Goal: Information Seeking & Learning: Learn about a topic

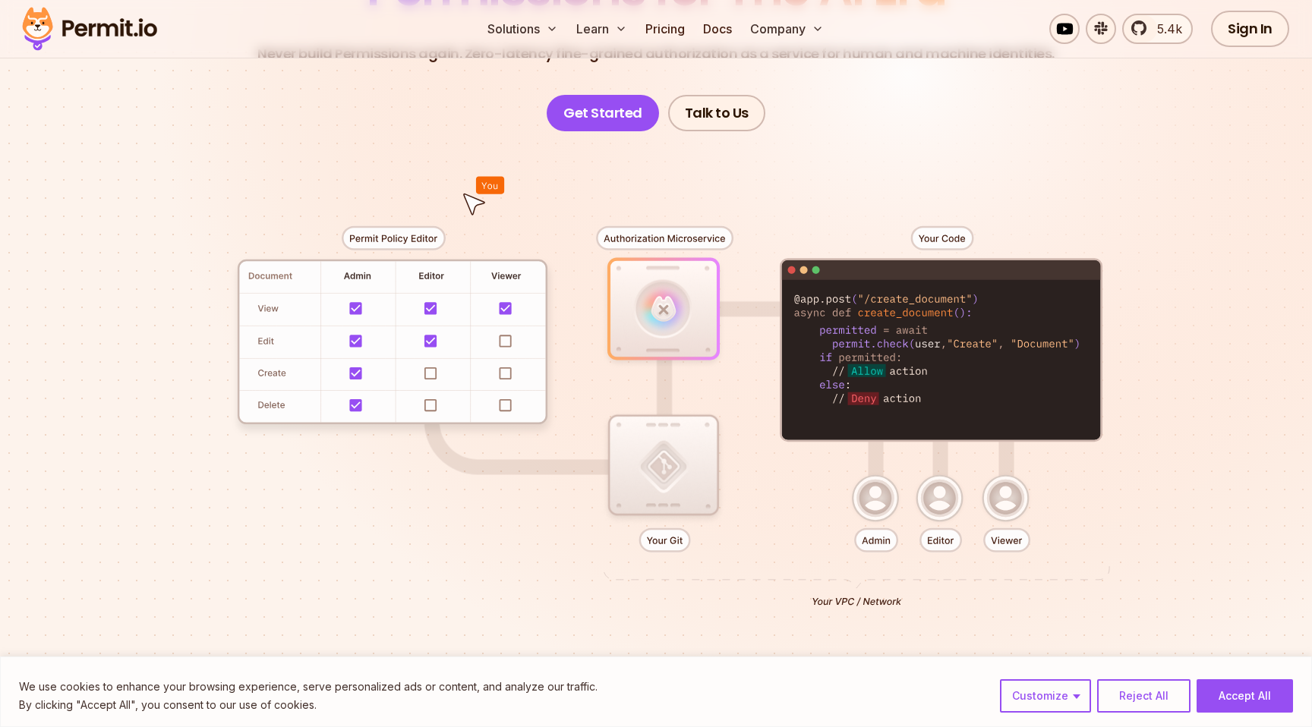
scroll to position [232, 0]
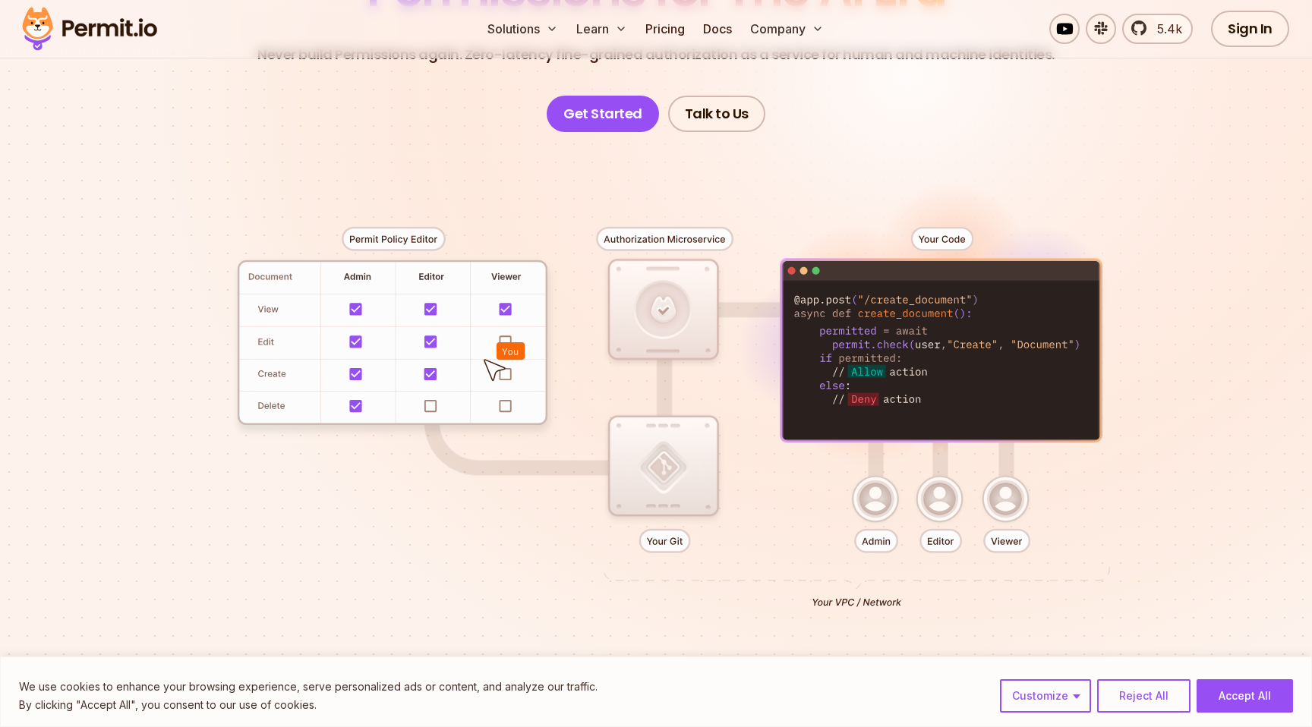
click at [887, 508] on div at bounding box center [655, 411] width 1063 height 559
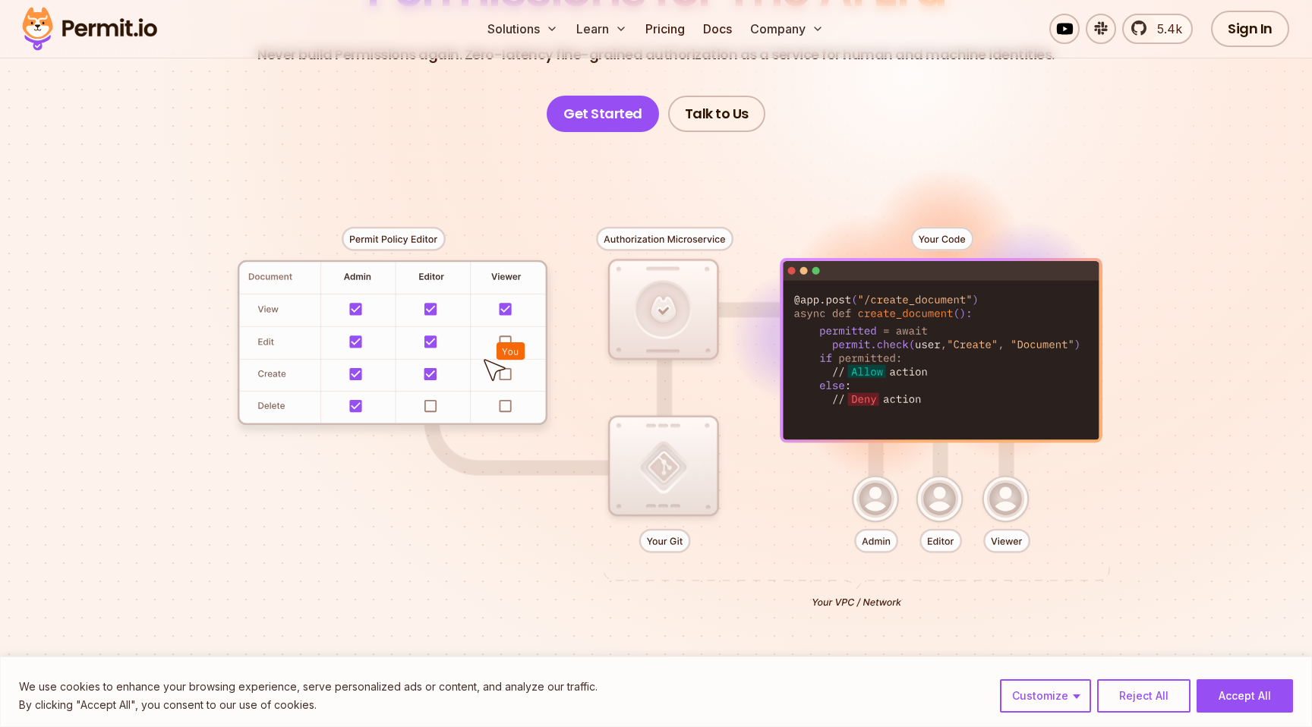
click at [944, 508] on div at bounding box center [655, 411] width 1063 height 559
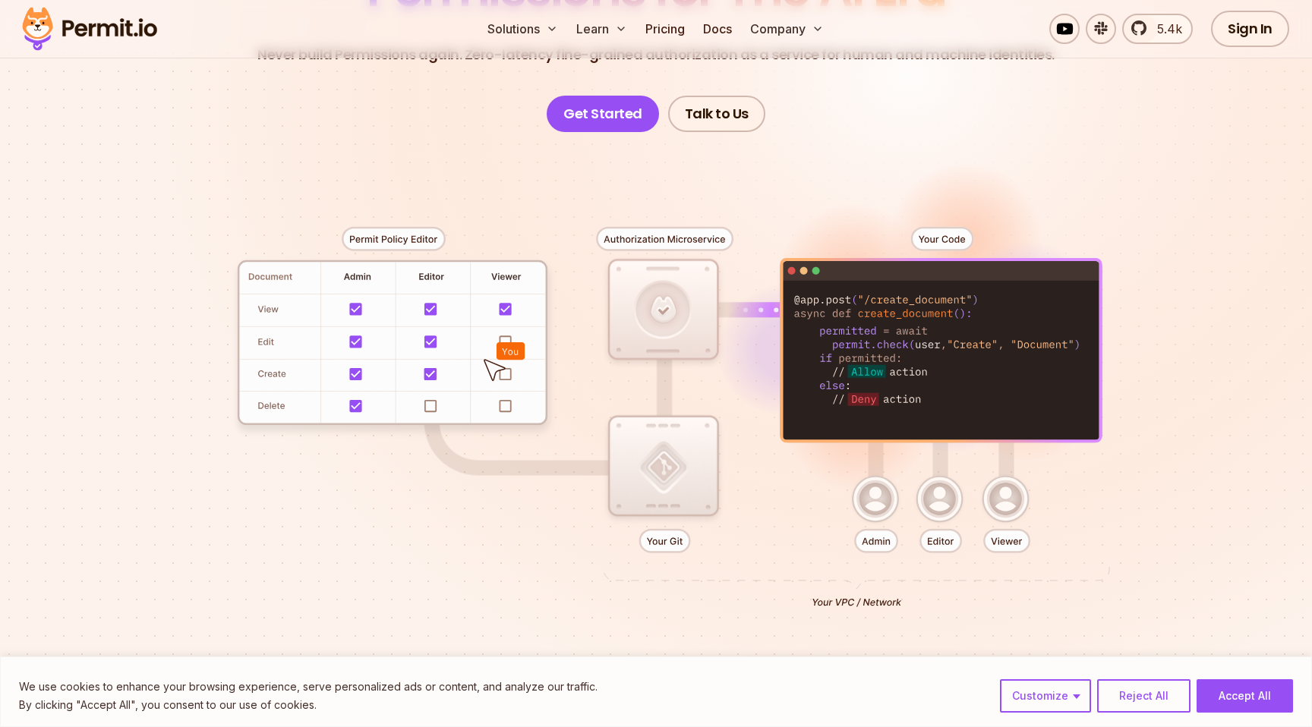
click at [1007, 508] on div at bounding box center [655, 411] width 1063 height 559
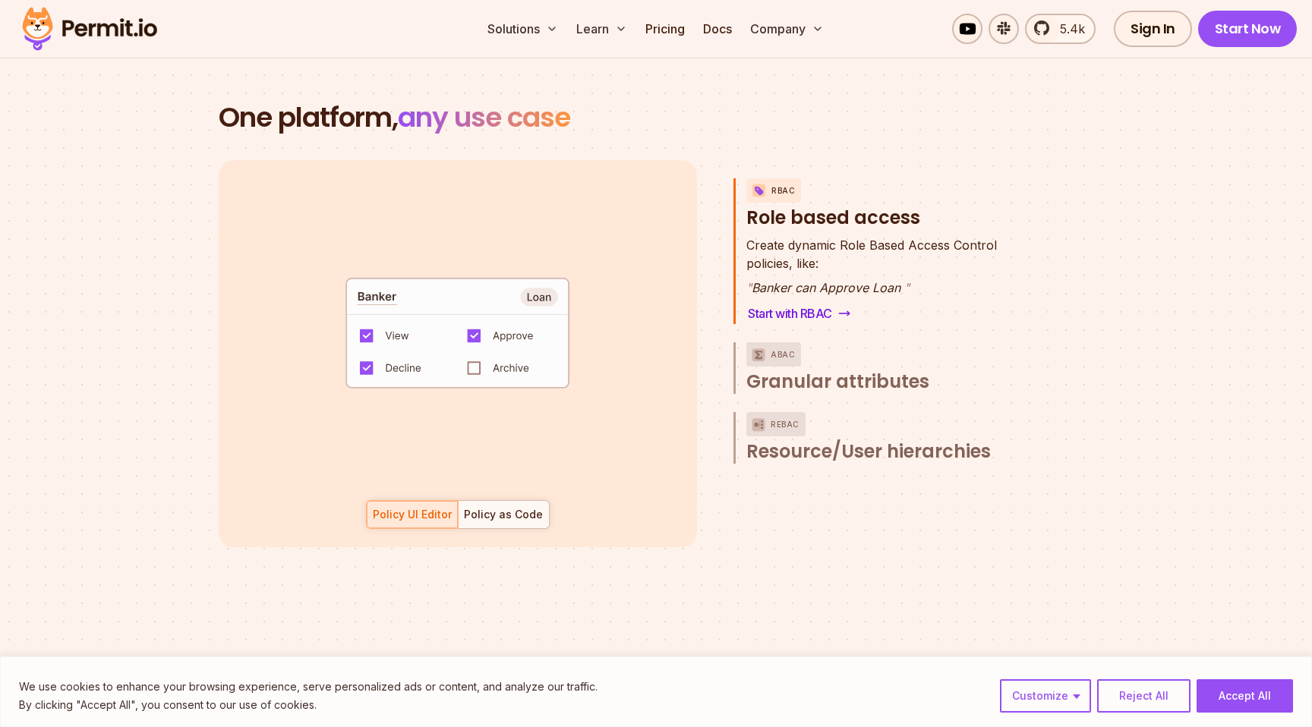
scroll to position [2167, 0]
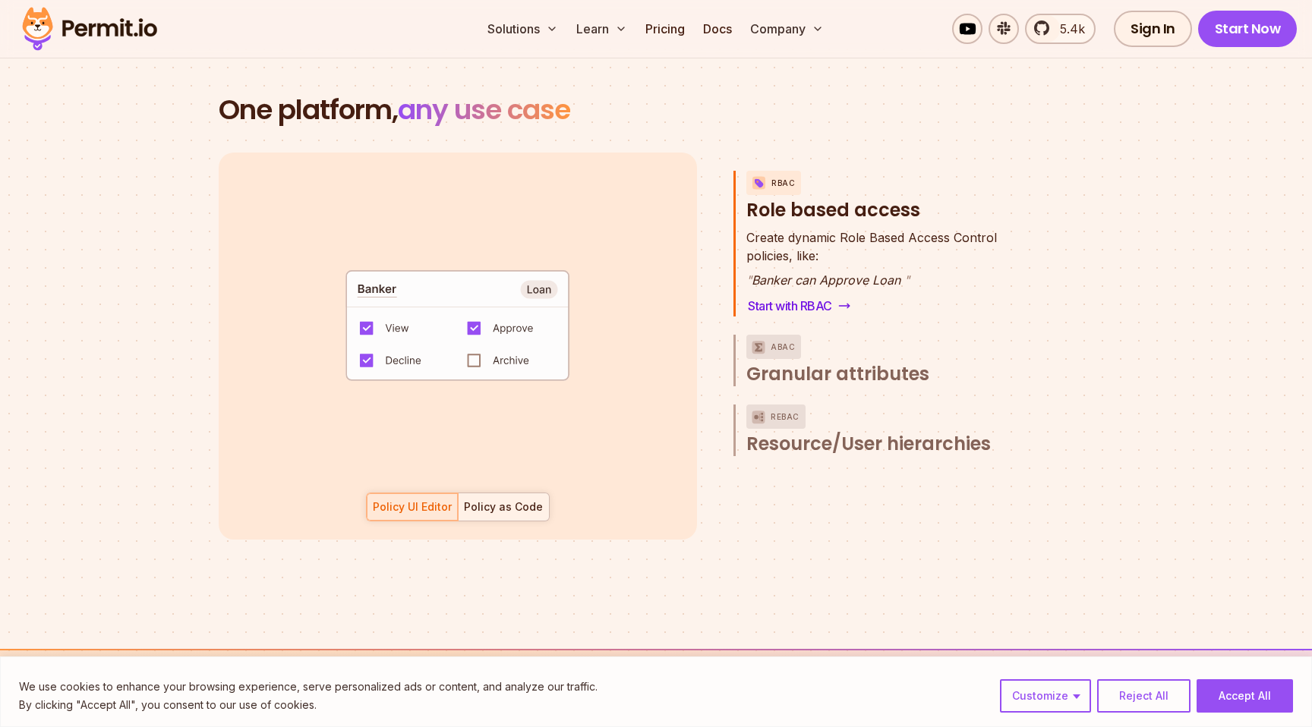
click at [521, 499] on div "Policy as Code" at bounding box center [503, 506] width 79 height 15
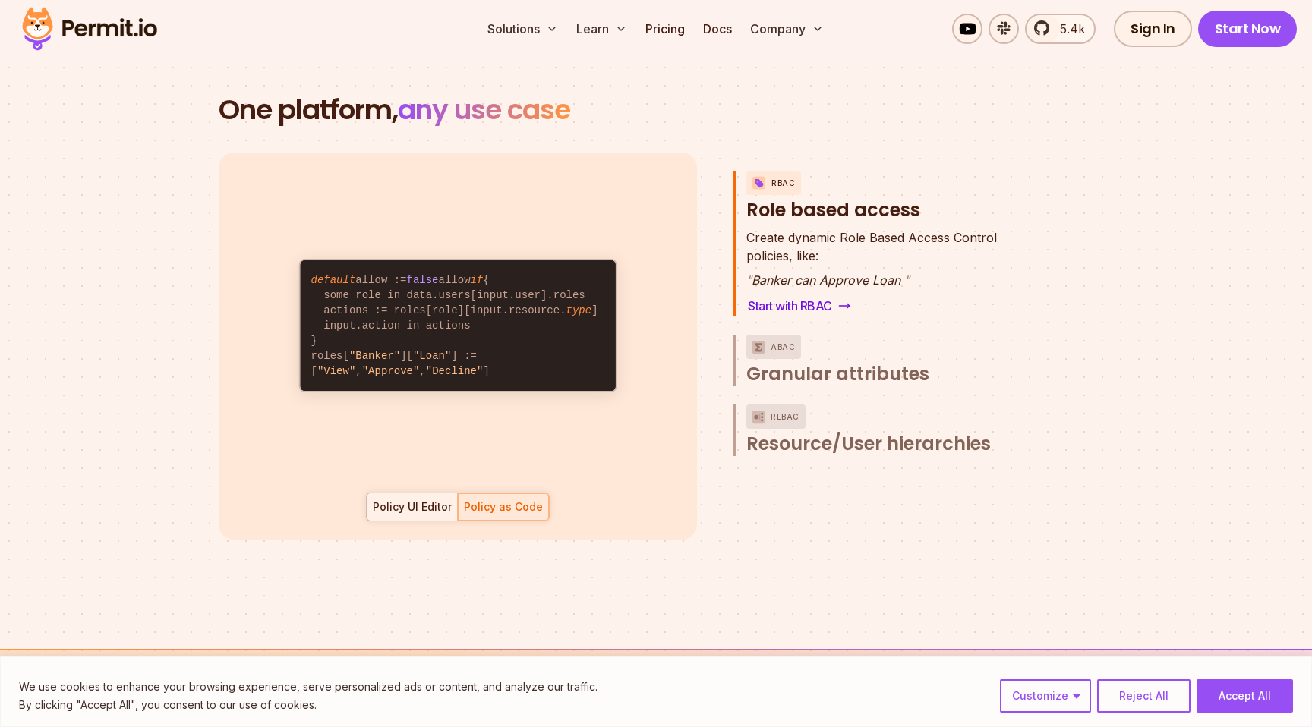
click at [417, 499] on div at bounding box center [412, 506] width 91 height 27
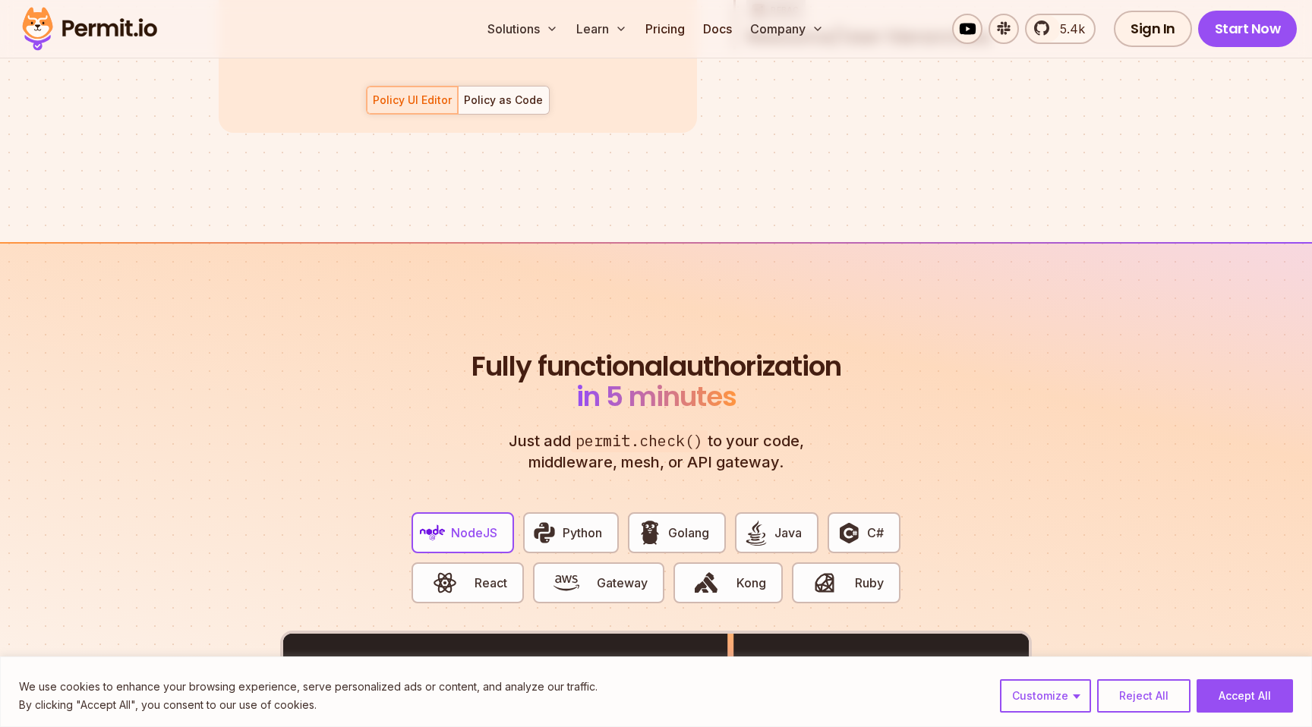
scroll to position [2758, 0]
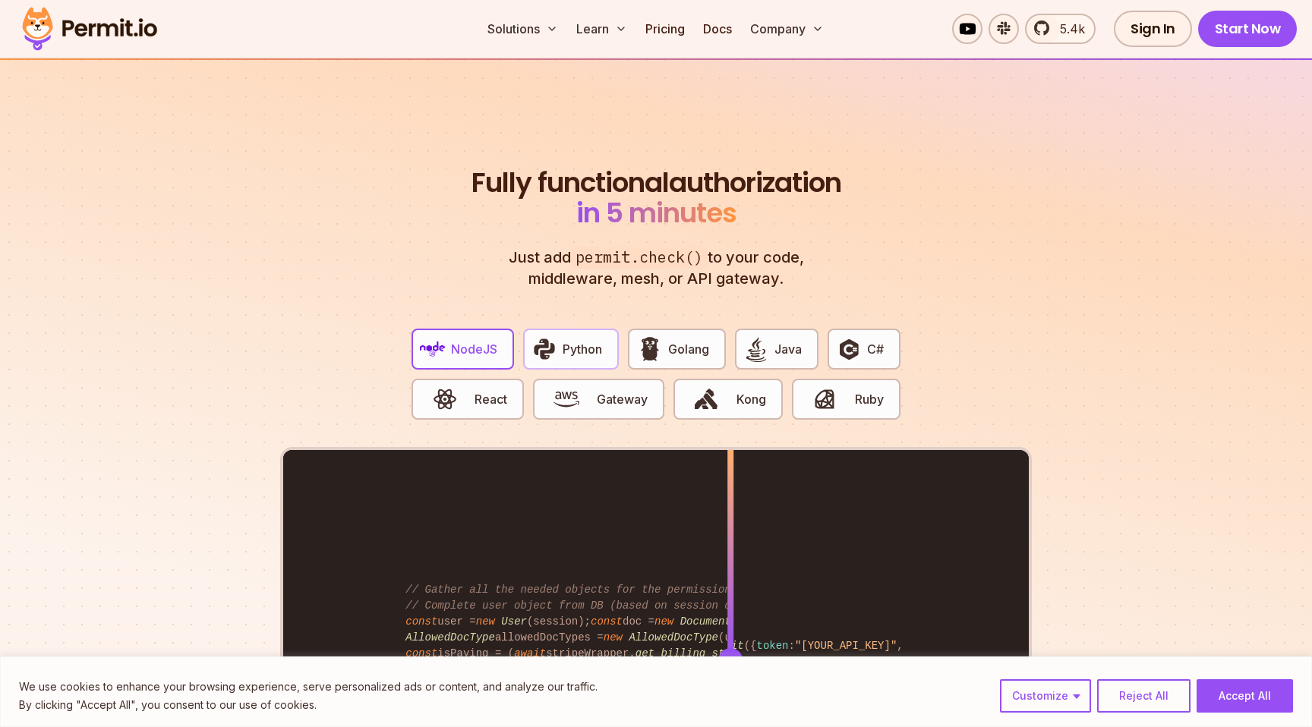
click at [616, 317] on div "NodeJS Python Golang Java C# React Gateway Kong Ruby" at bounding box center [655, 382] width 513 height 131
click at [573, 340] on span "Python" at bounding box center [581, 349] width 39 height 18
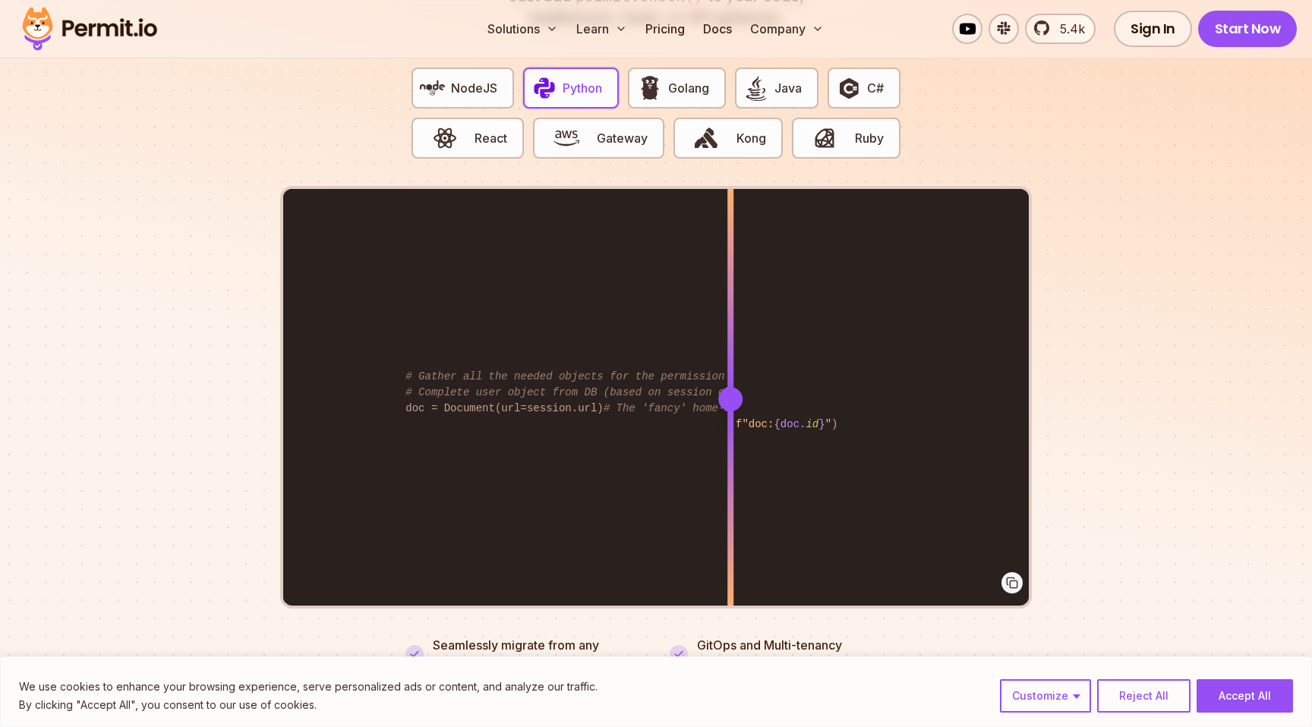
scroll to position [3030, 0]
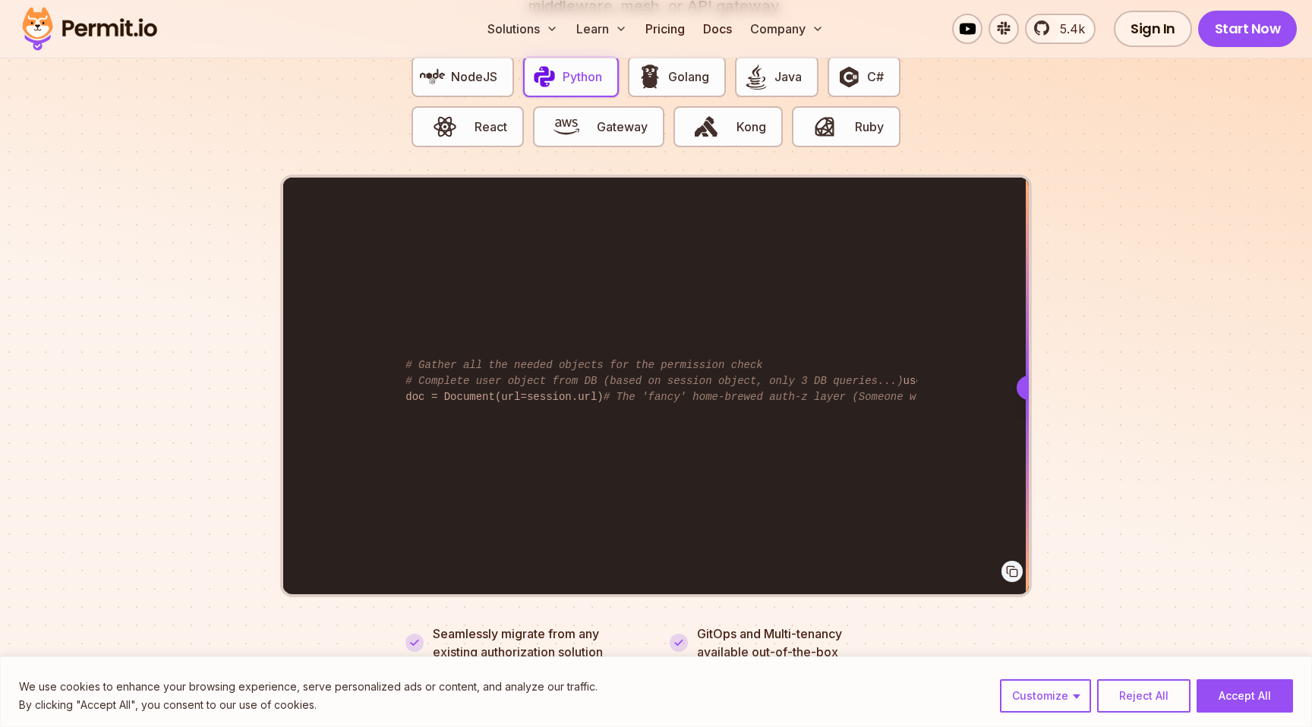
drag, startPoint x: 729, startPoint y: 375, endPoint x: 1051, endPoint y: 403, distance: 322.3
click at [1051, 403] on section "Fully functional authorization in 5 minutes Just add permit.check() to your cod…" at bounding box center [656, 260] width 1312 height 948
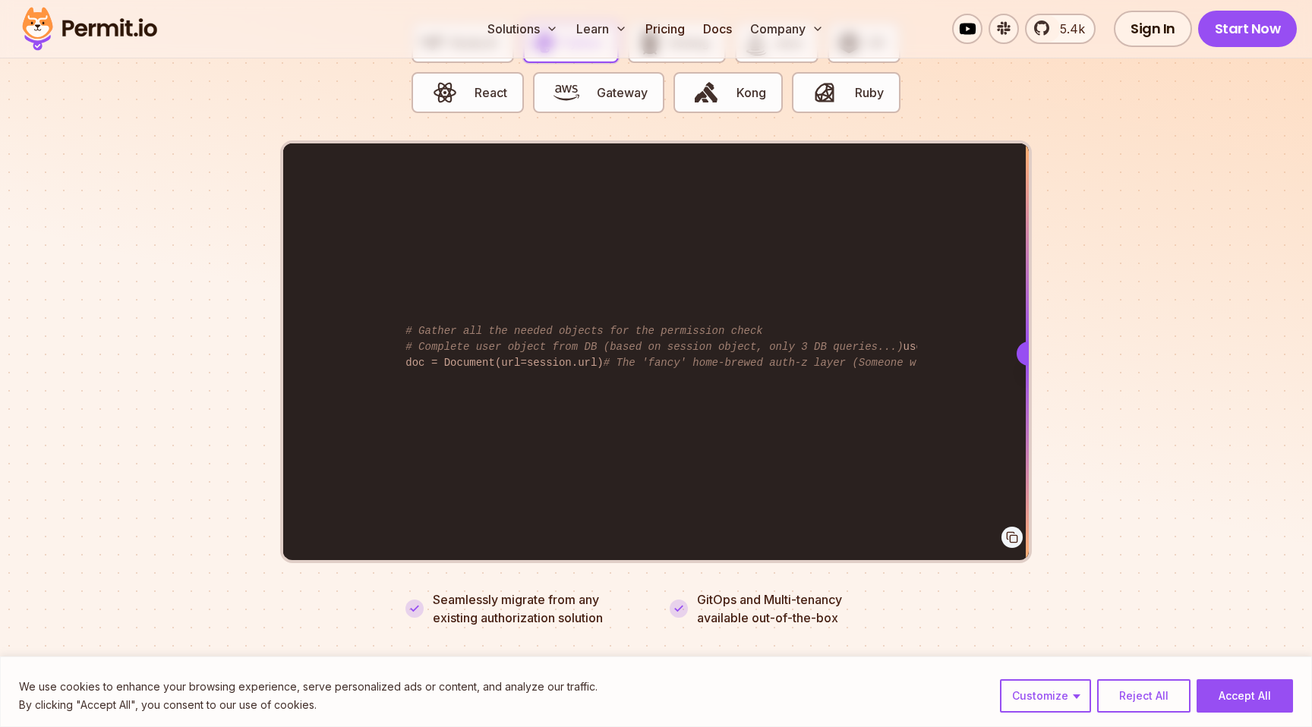
scroll to position [3066, 0]
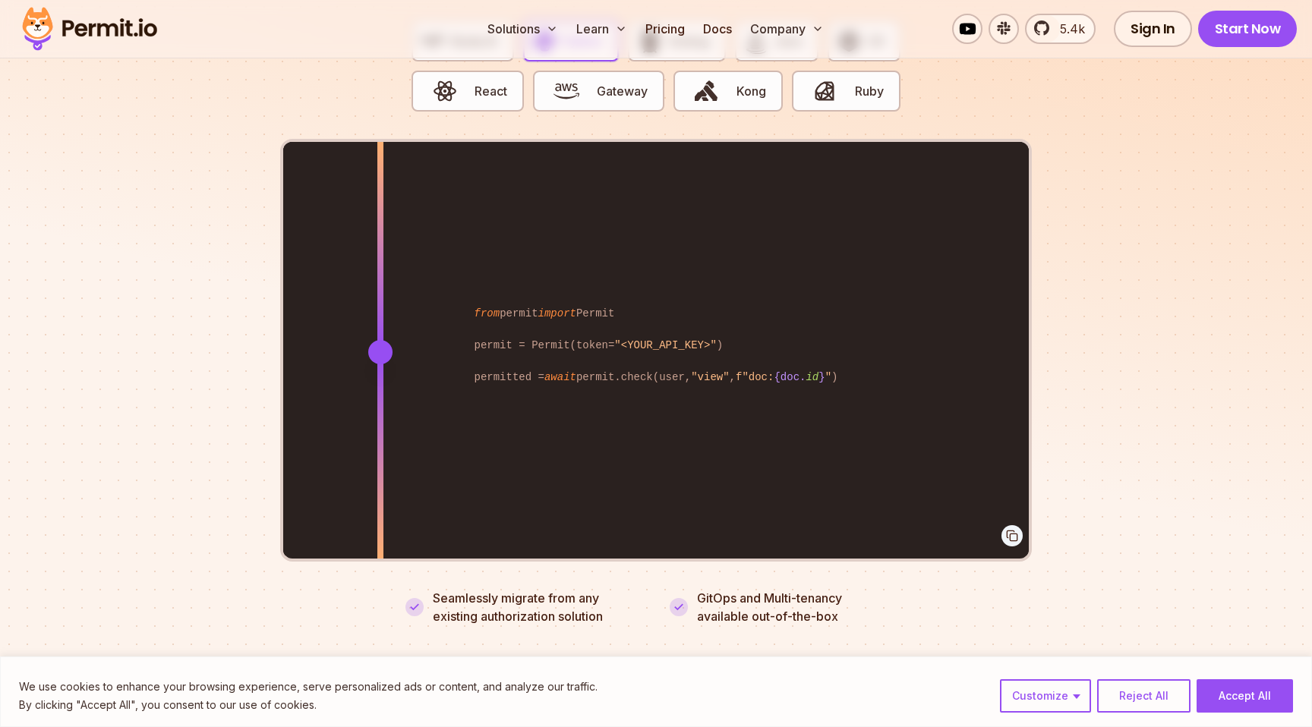
drag, startPoint x: 1018, startPoint y: 336, endPoint x: 380, endPoint y: 424, distance: 643.8
click at [380, 424] on div at bounding box center [380, 351] width 6 height 419
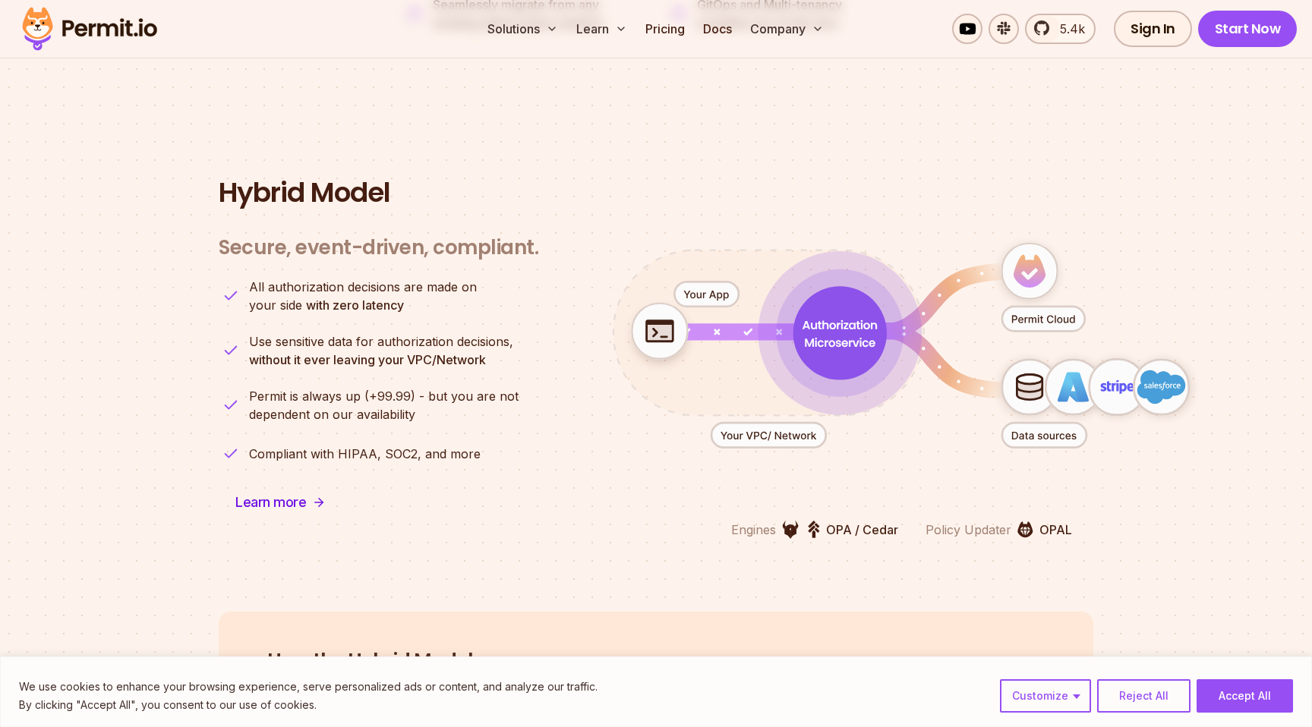
scroll to position [3663, 0]
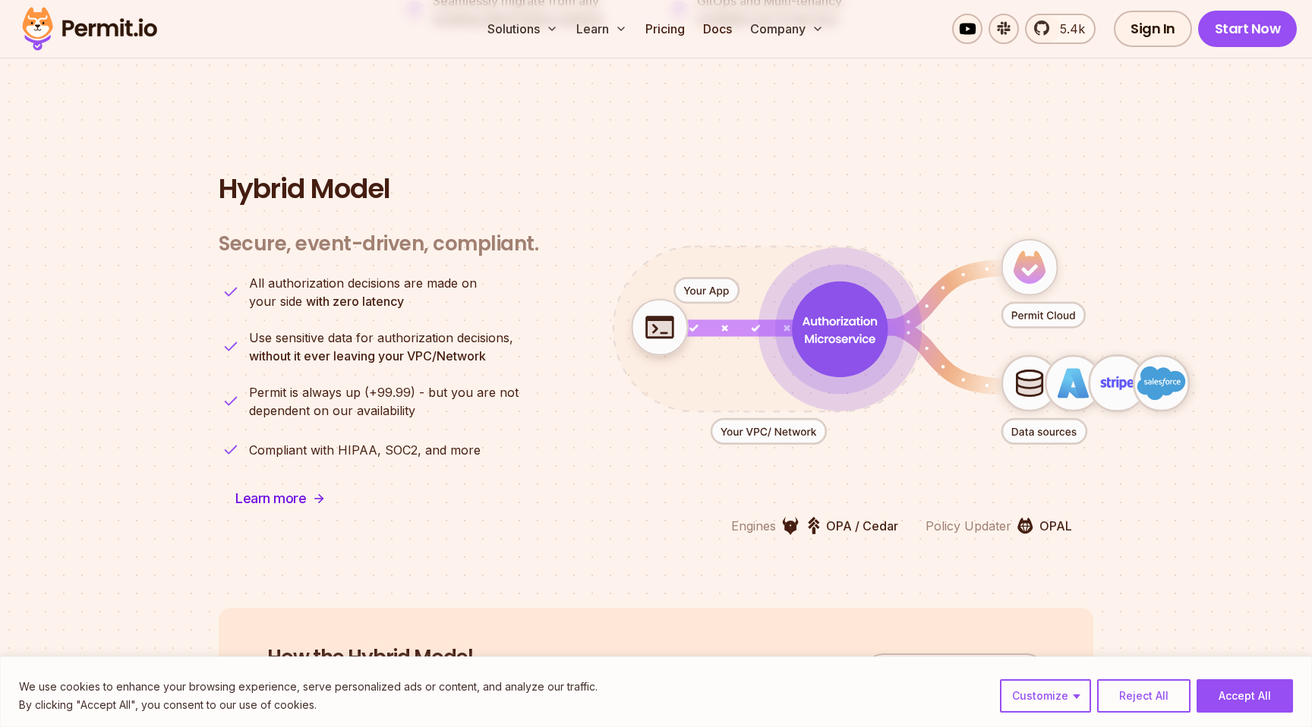
click at [1087, 506] on div "Engines OPA / Cedar Policy Updater OPAL" at bounding box center [901, 374] width 671 height 322
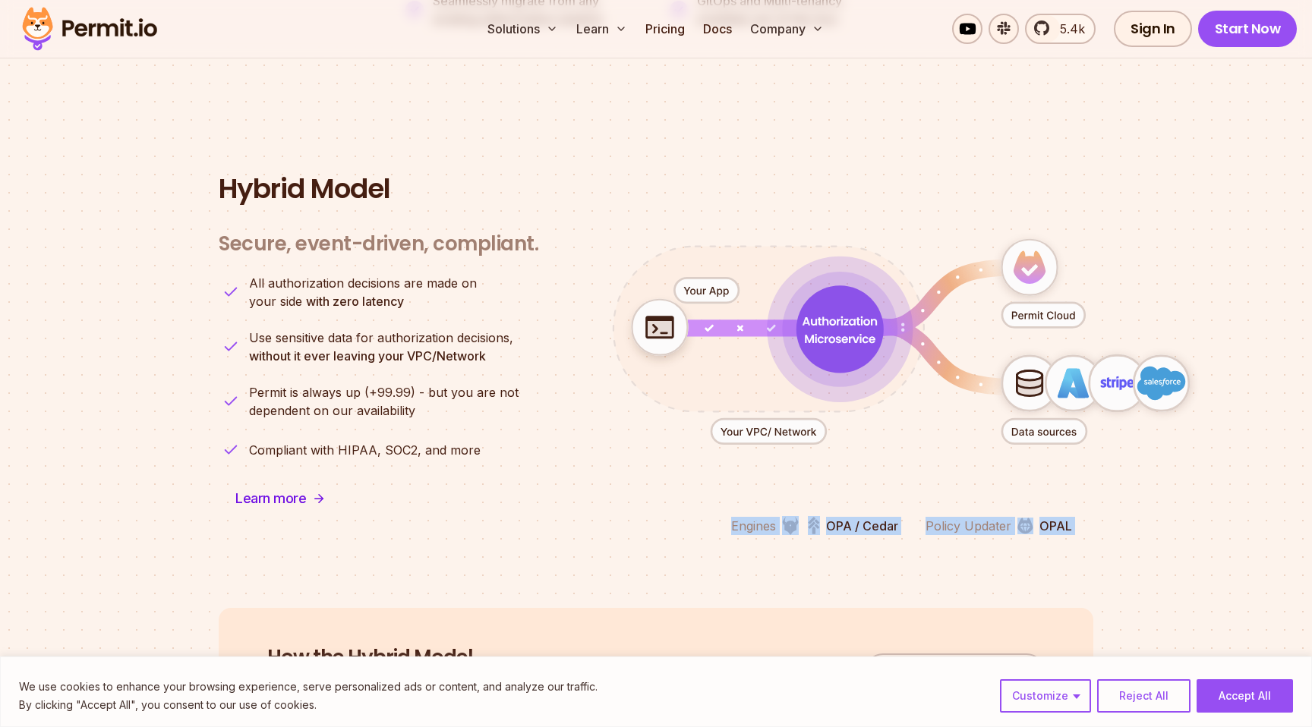
drag, startPoint x: 1087, startPoint y: 506, endPoint x: 747, endPoint y: 510, distance: 340.1
click at [748, 509] on div "Engines OPA / Cedar Policy Updater OPAL" at bounding box center [901, 374] width 671 height 322
click at [747, 517] on p "Engines" at bounding box center [753, 526] width 45 height 18
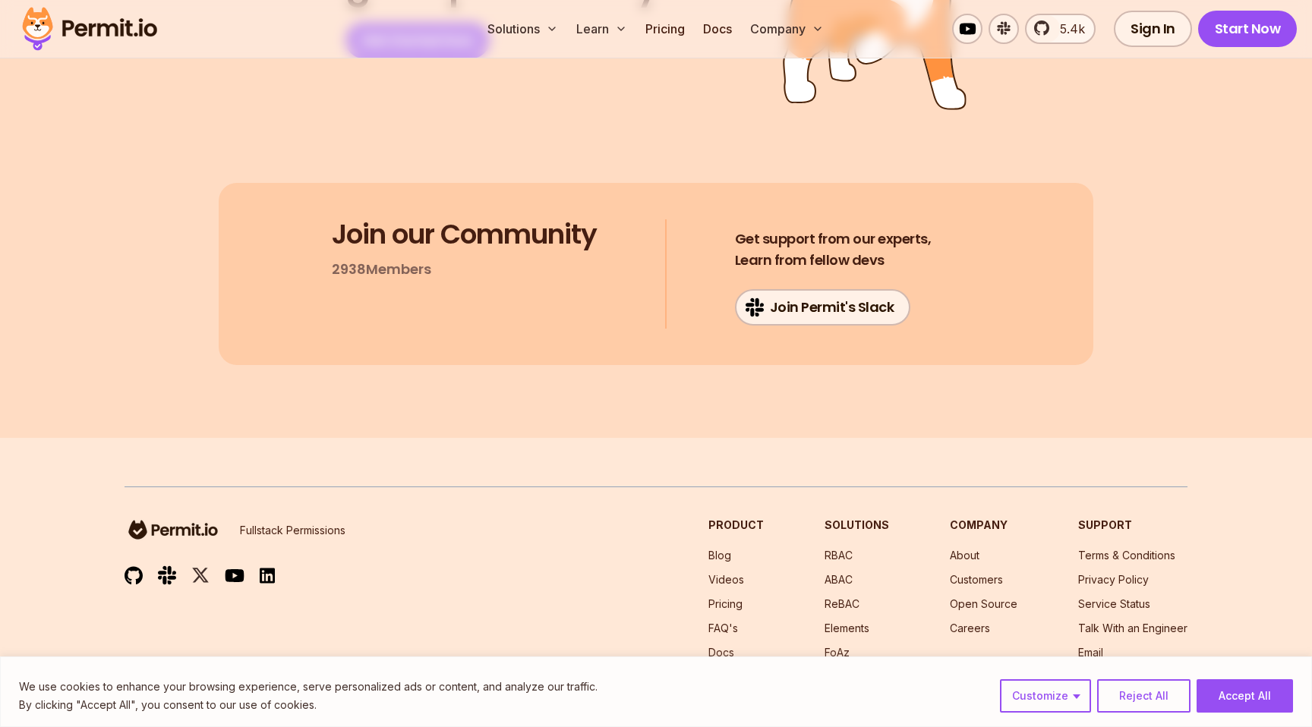
scroll to position [8096, 0]
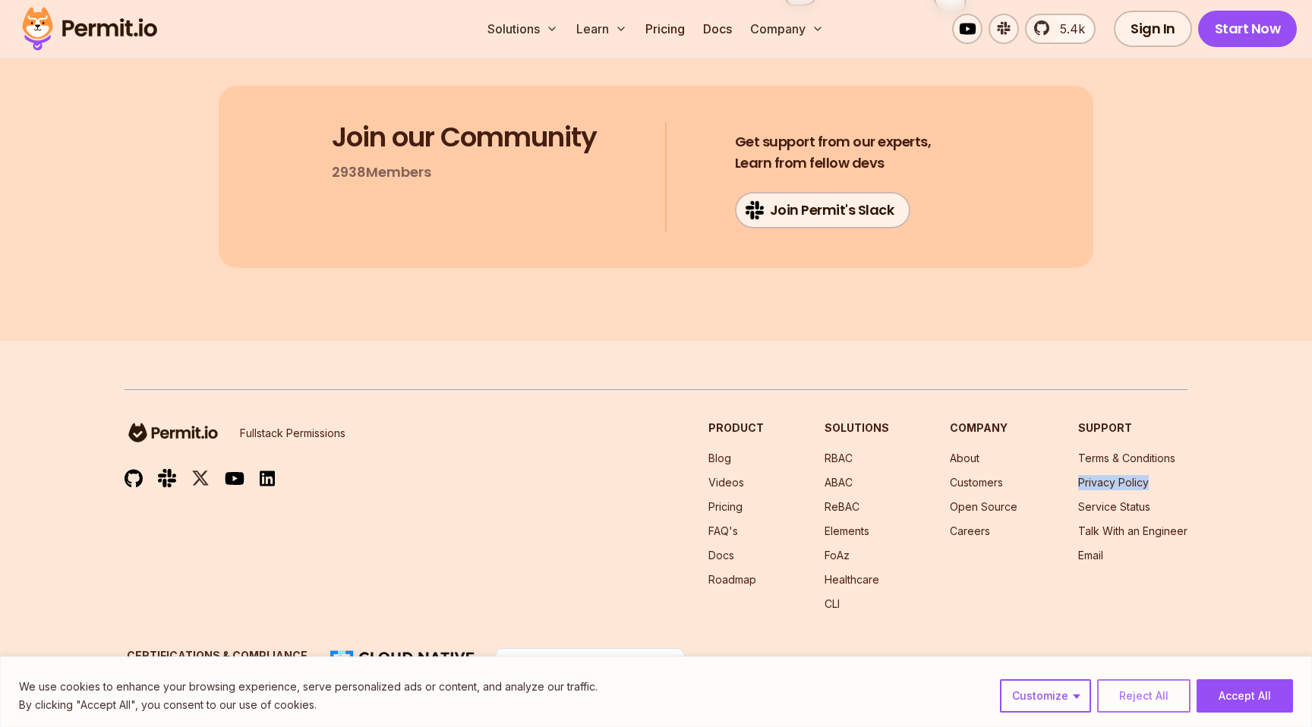
click at [1122, 697] on button "Reject All" at bounding box center [1143, 695] width 93 height 33
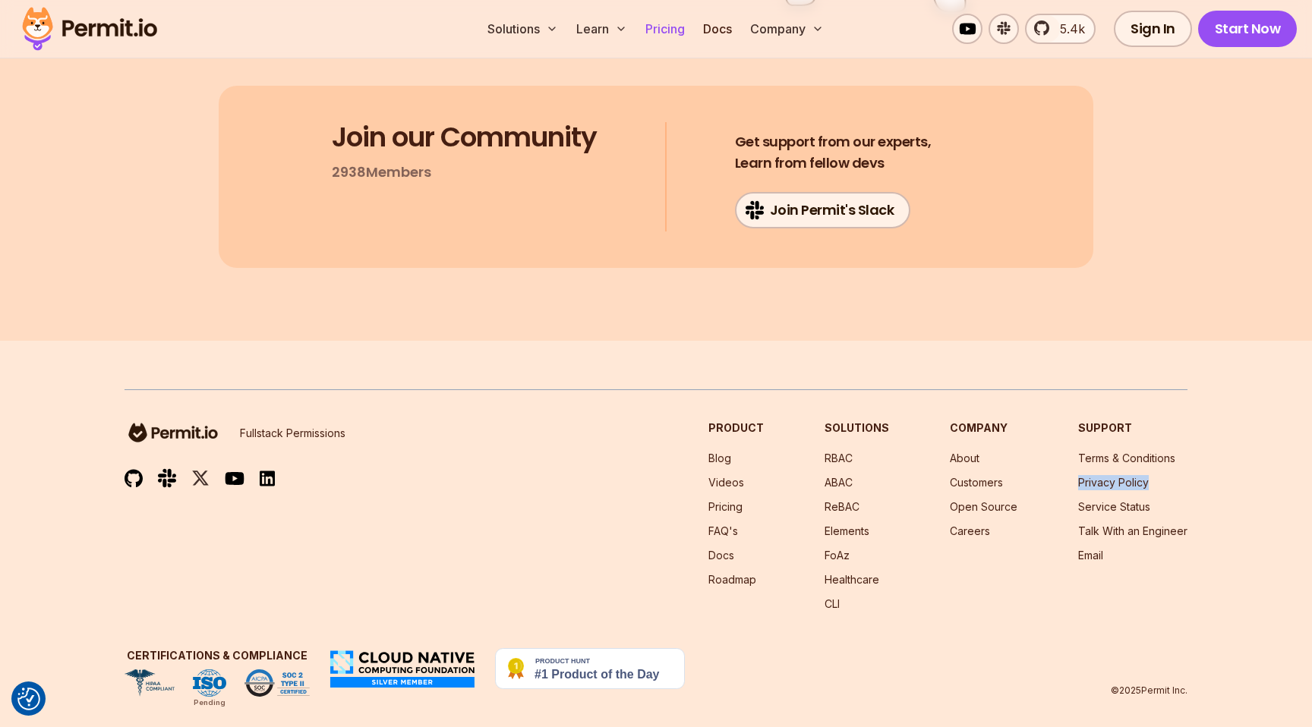
click at [662, 34] on link "Pricing" at bounding box center [665, 29] width 52 height 30
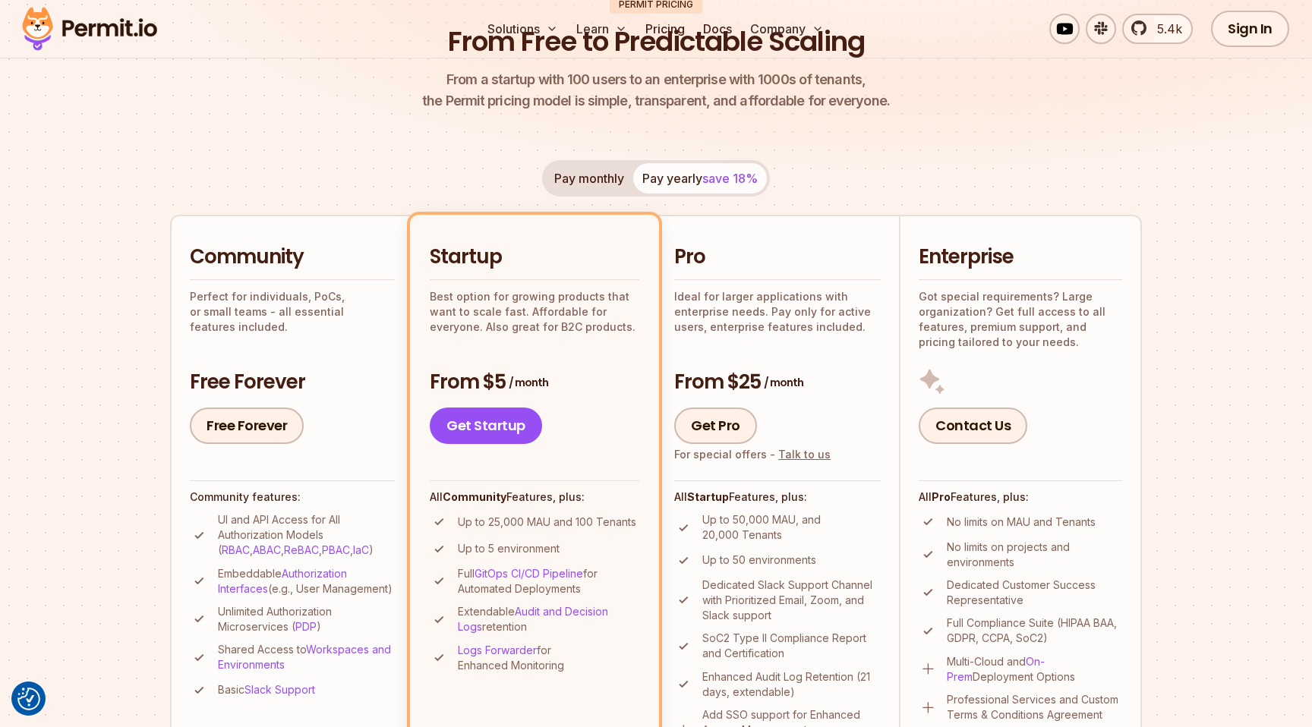
scroll to position [200, 0]
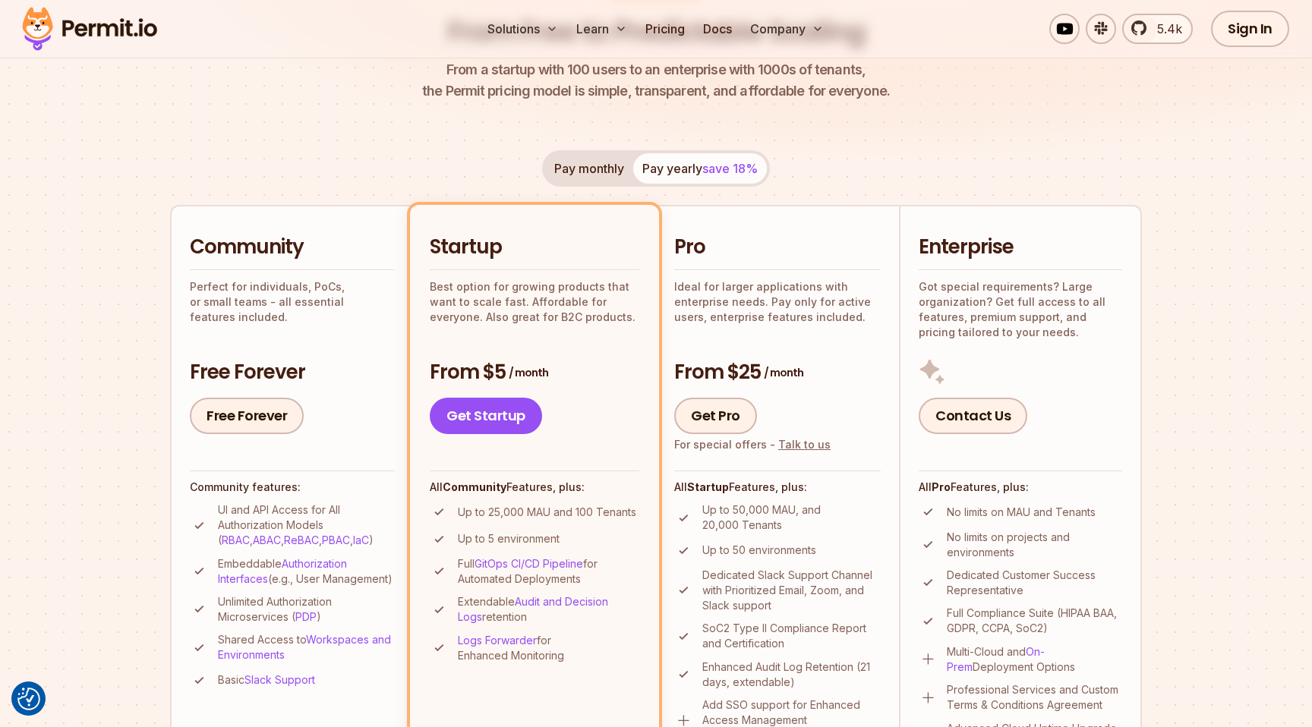
click at [558, 173] on button "Pay monthly" at bounding box center [589, 168] width 88 height 30
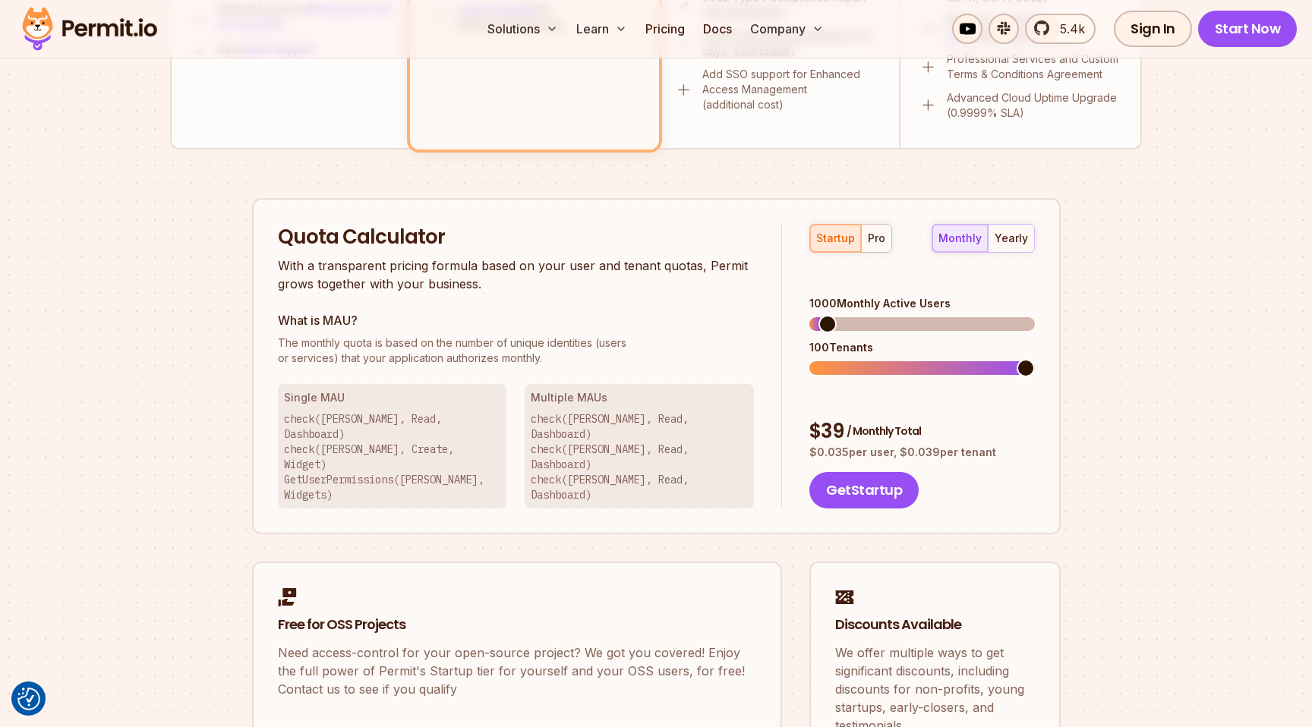
scroll to position [833, 0]
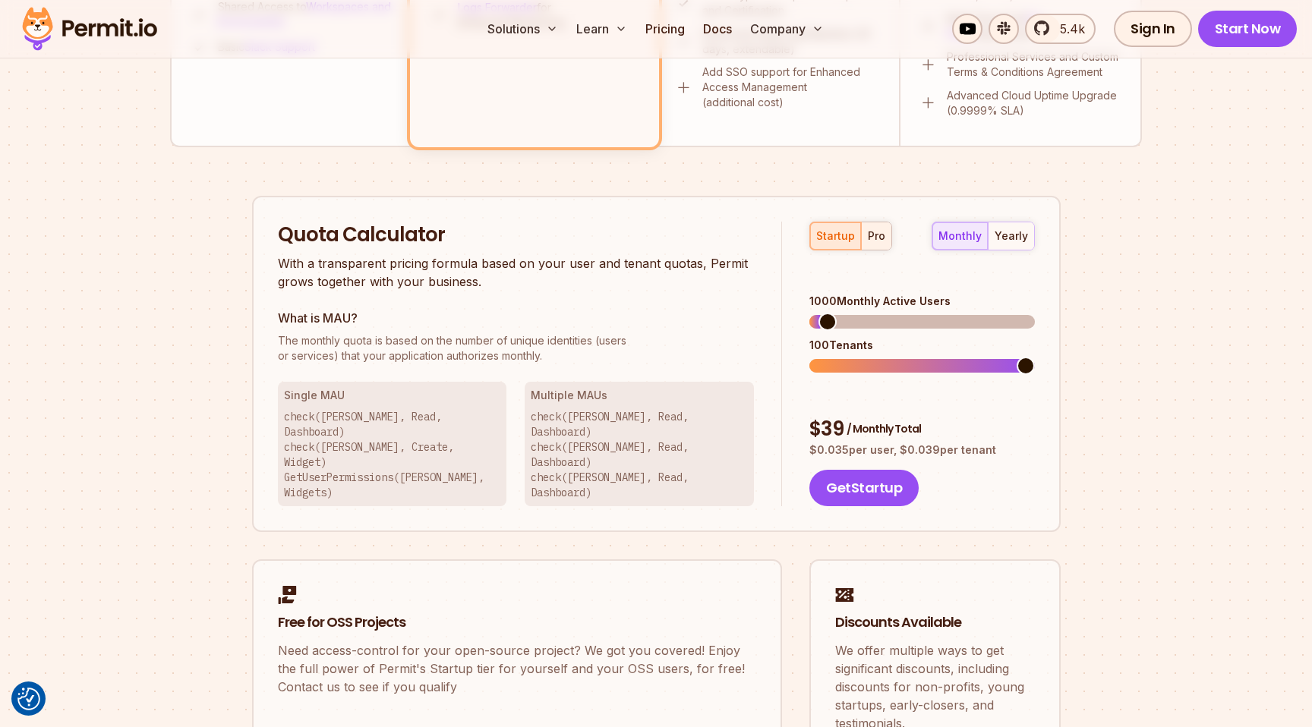
click at [871, 232] on div "pro" at bounding box center [876, 235] width 17 height 15
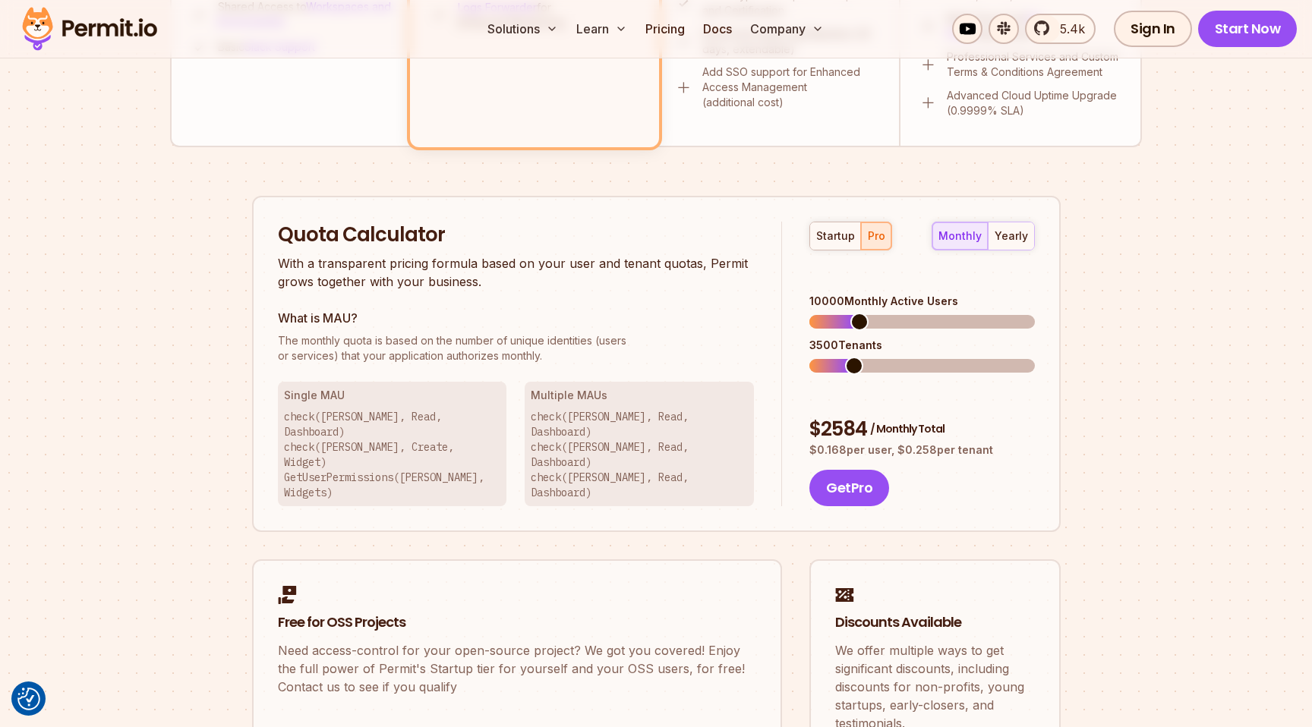
click at [853, 313] on span at bounding box center [859, 322] width 18 height 18
click at [821, 357] on span at bounding box center [829, 366] width 18 height 18
click at [173, 353] on div "Permit Pricing From Free to Predictable Scaling From a startup with 100 users t…" at bounding box center [656, 71] width 972 height 1436
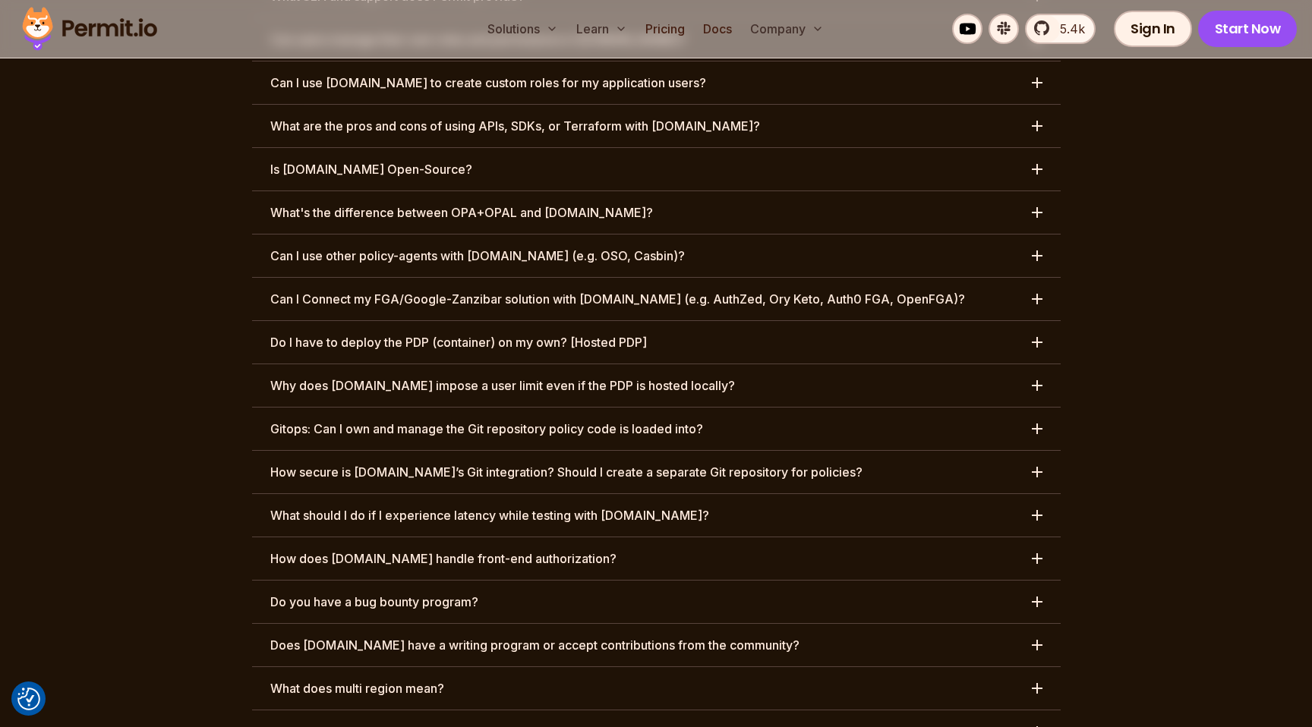
scroll to position [7501, 0]
click at [398, 247] on h3 "Can I use other policy-agents with [DOMAIN_NAME] (e.g. OSO, Casbin)?" at bounding box center [477, 256] width 414 height 18
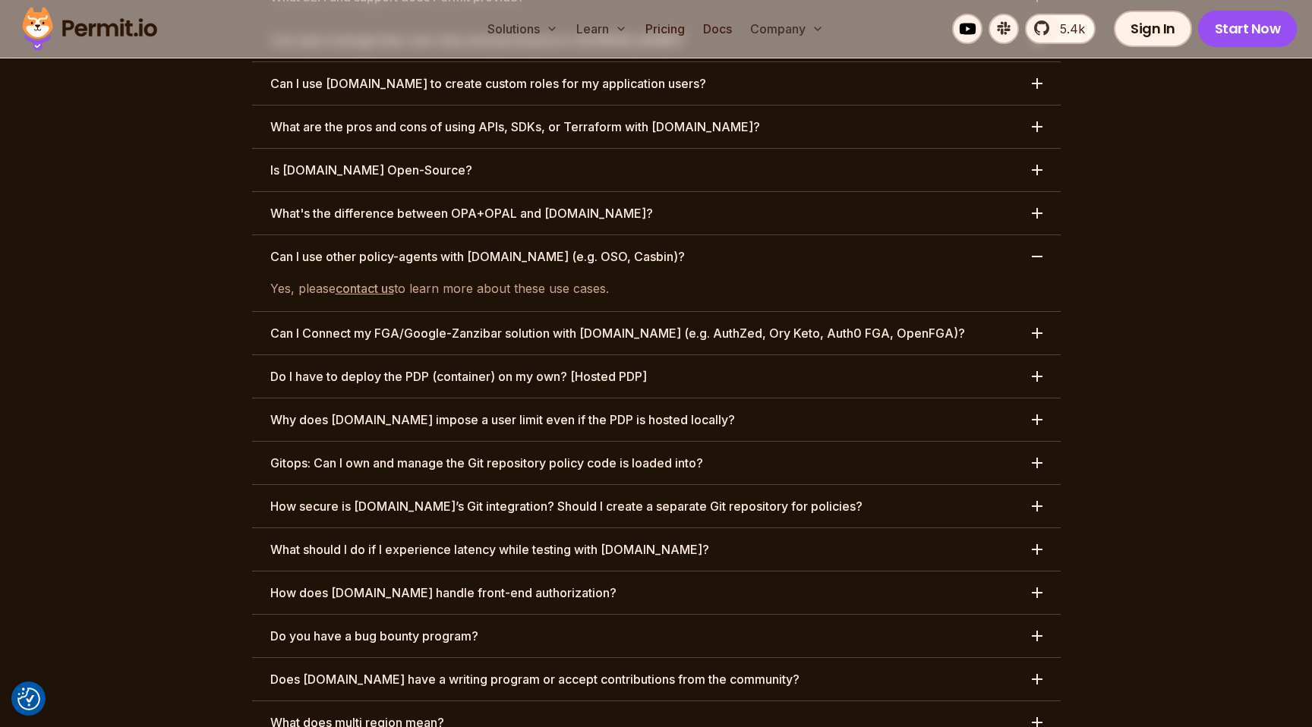
click at [398, 247] on h3 "Can I use other policy-agents with [DOMAIN_NAME] (e.g. OSO, Casbin)?" at bounding box center [477, 256] width 414 height 18
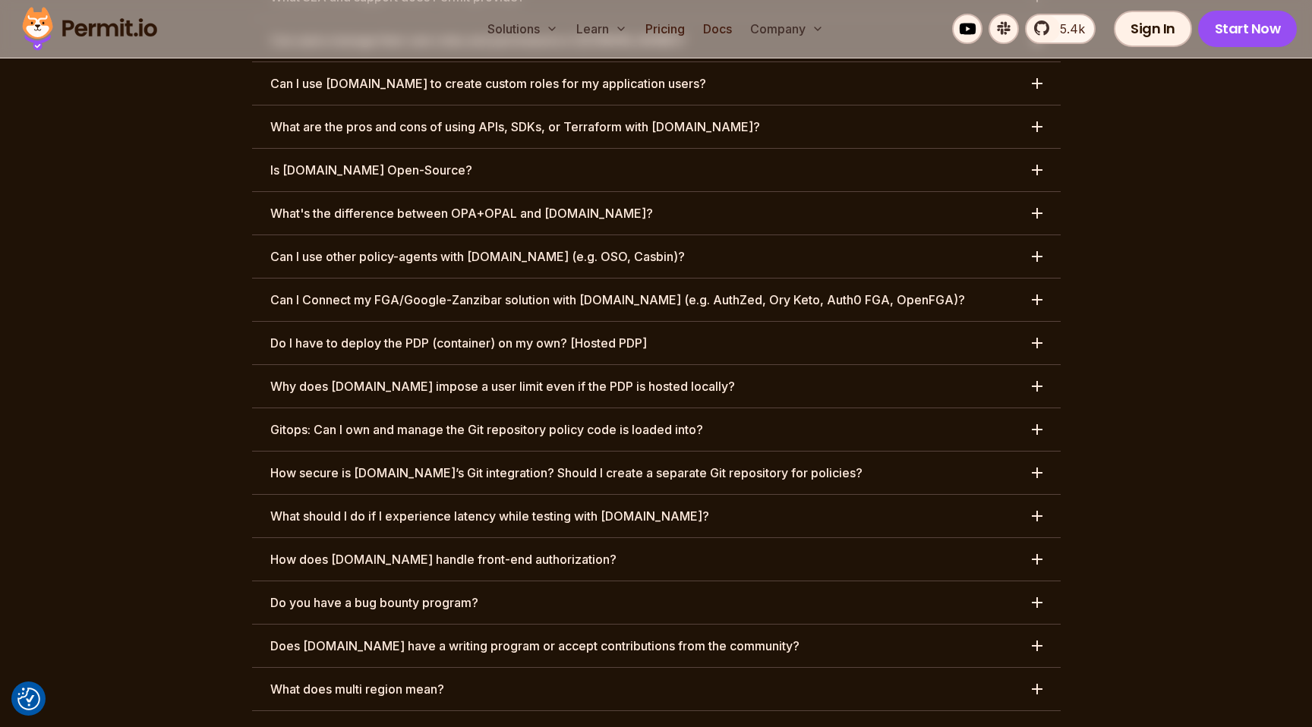
click at [345, 291] on h3 "Can I Connect my FGA/Google-Zanzibar solution with [DOMAIN_NAME] (e.g. AuthZed,…" at bounding box center [617, 300] width 695 height 18
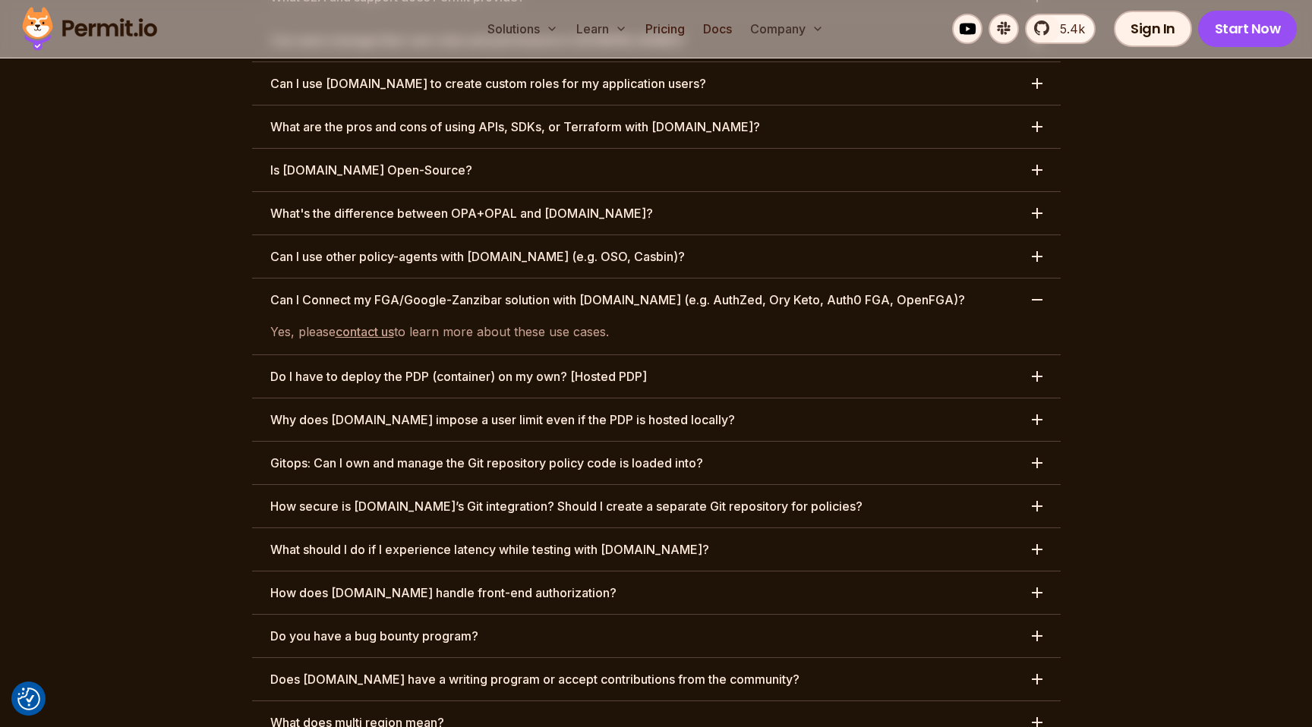
click at [345, 291] on h3 "Can I Connect my FGA/Google-Zanzibar solution with [DOMAIN_NAME] (e.g. AuthZed,…" at bounding box center [617, 300] width 695 height 18
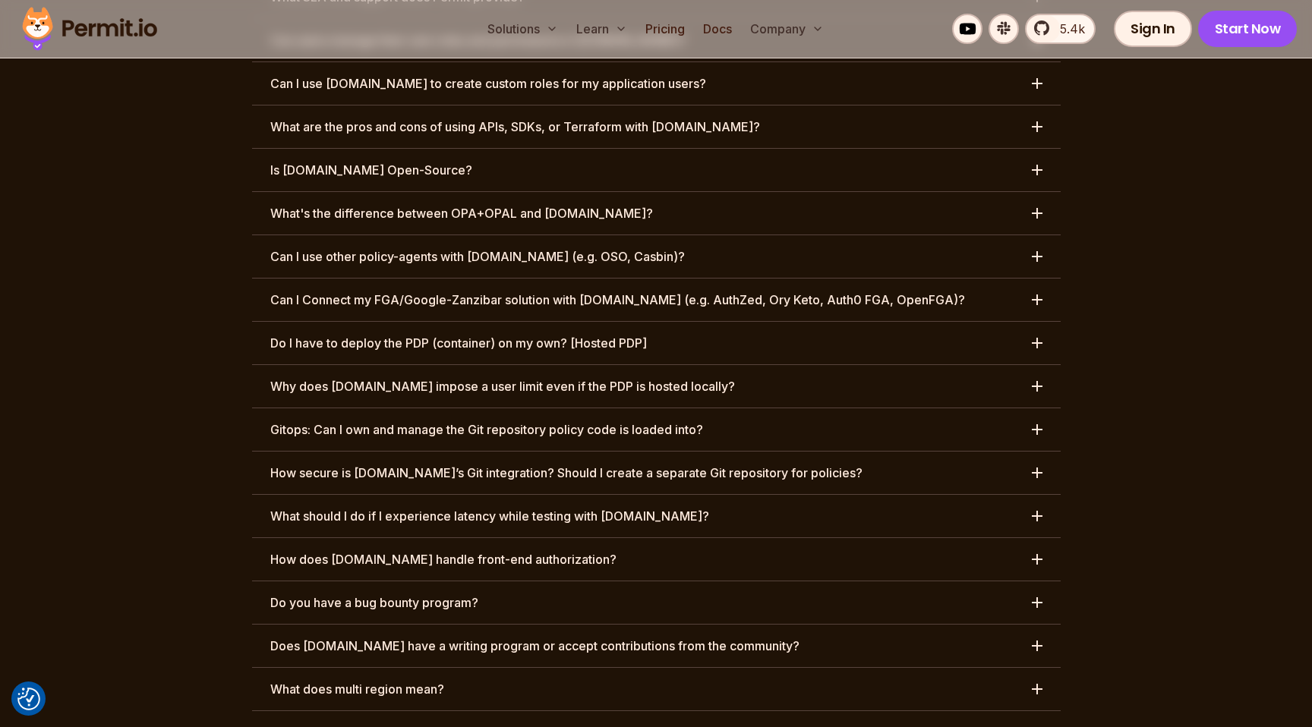
click at [285, 334] on h3 "Do I have to deploy the PDP (container) on my own? [Hosted PDP]" at bounding box center [458, 343] width 377 height 18
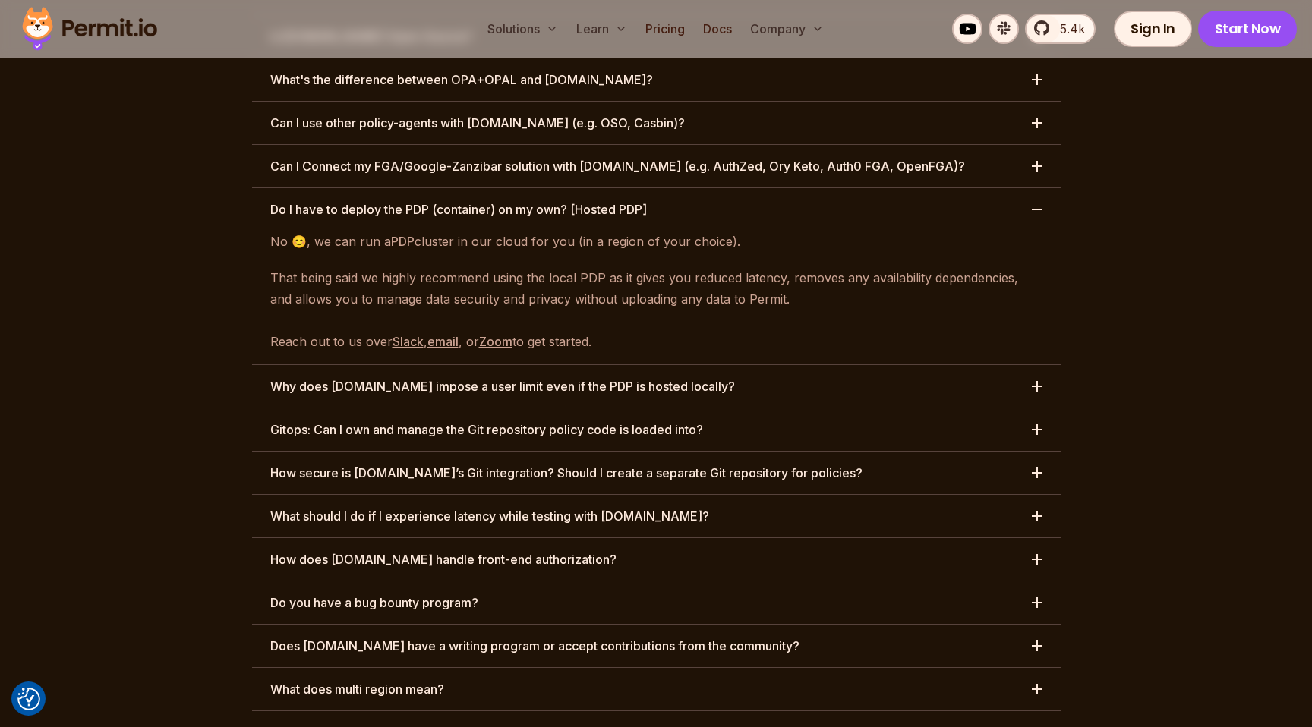
scroll to position [7636, 0]
click at [287, 376] on h3 "Why does [DOMAIN_NAME] impose a user limit even if the PDP is hosted locally?" at bounding box center [502, 385] width 465 height 18
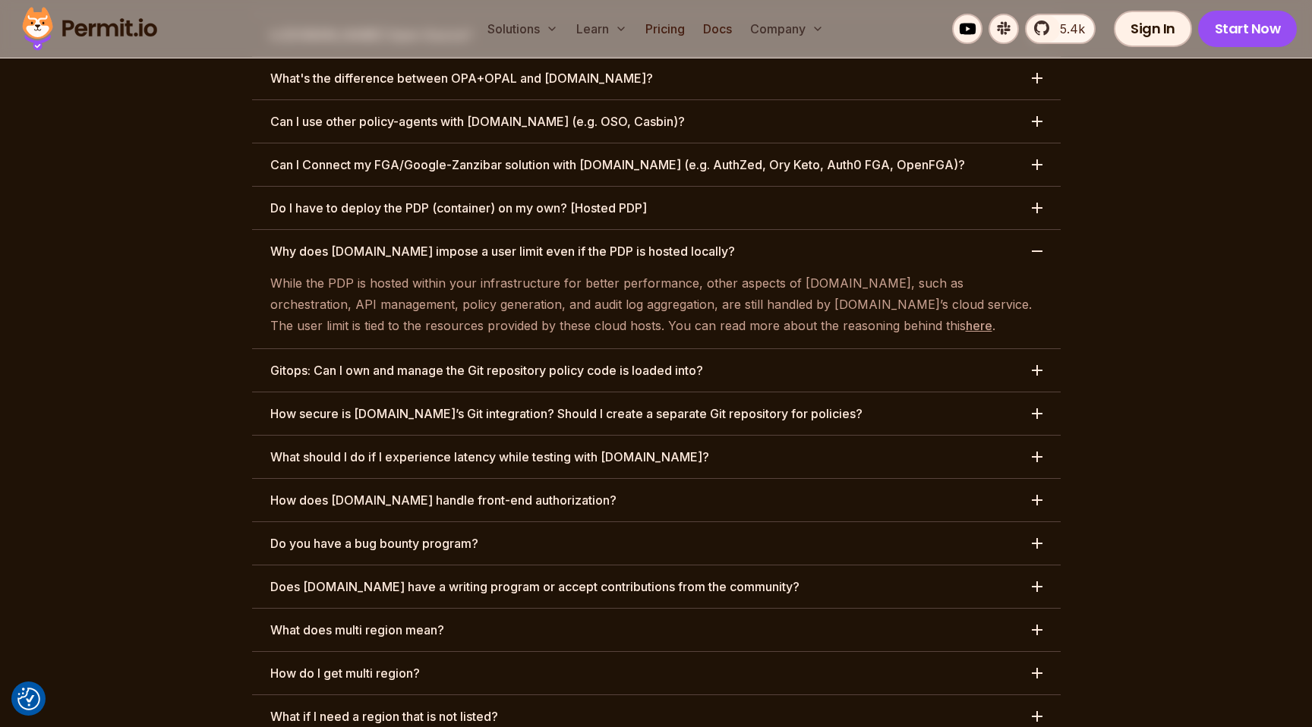
click at [350, 621] on h3 "What does multi region mean?" at bounding box center [357, 630] width 174 height 18
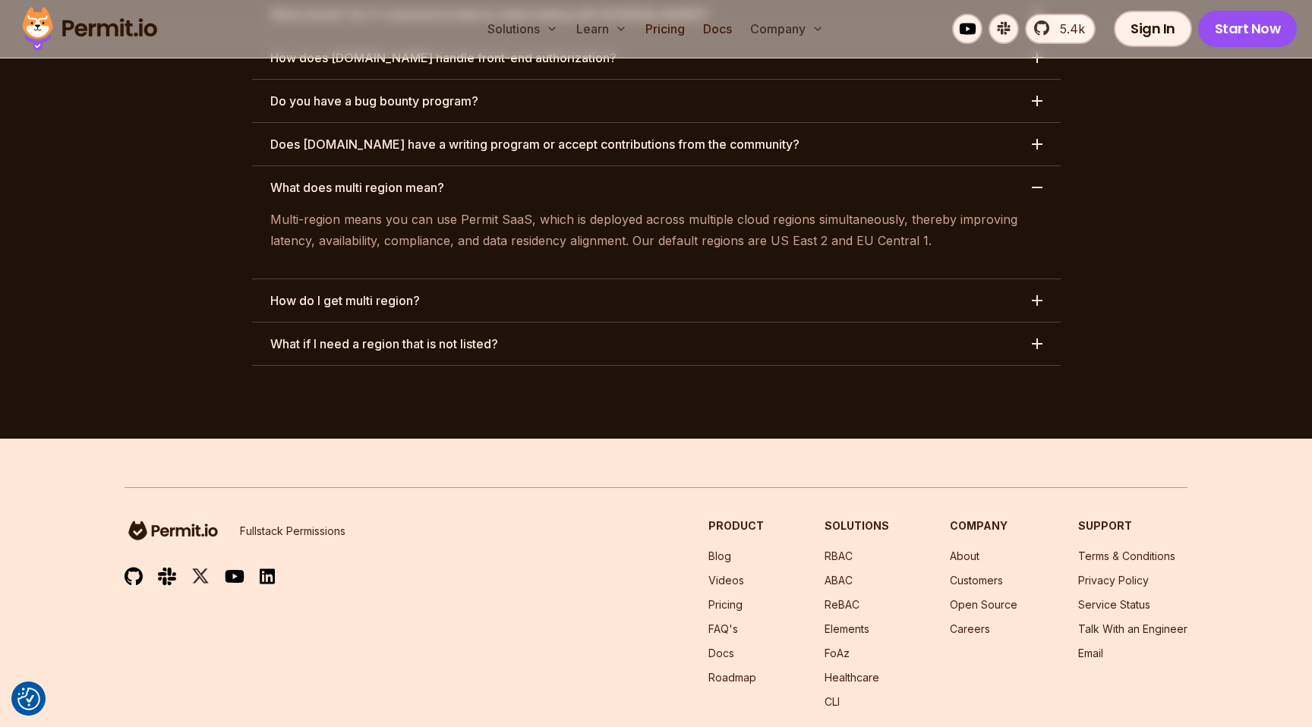
scroll to position [8033, 0]
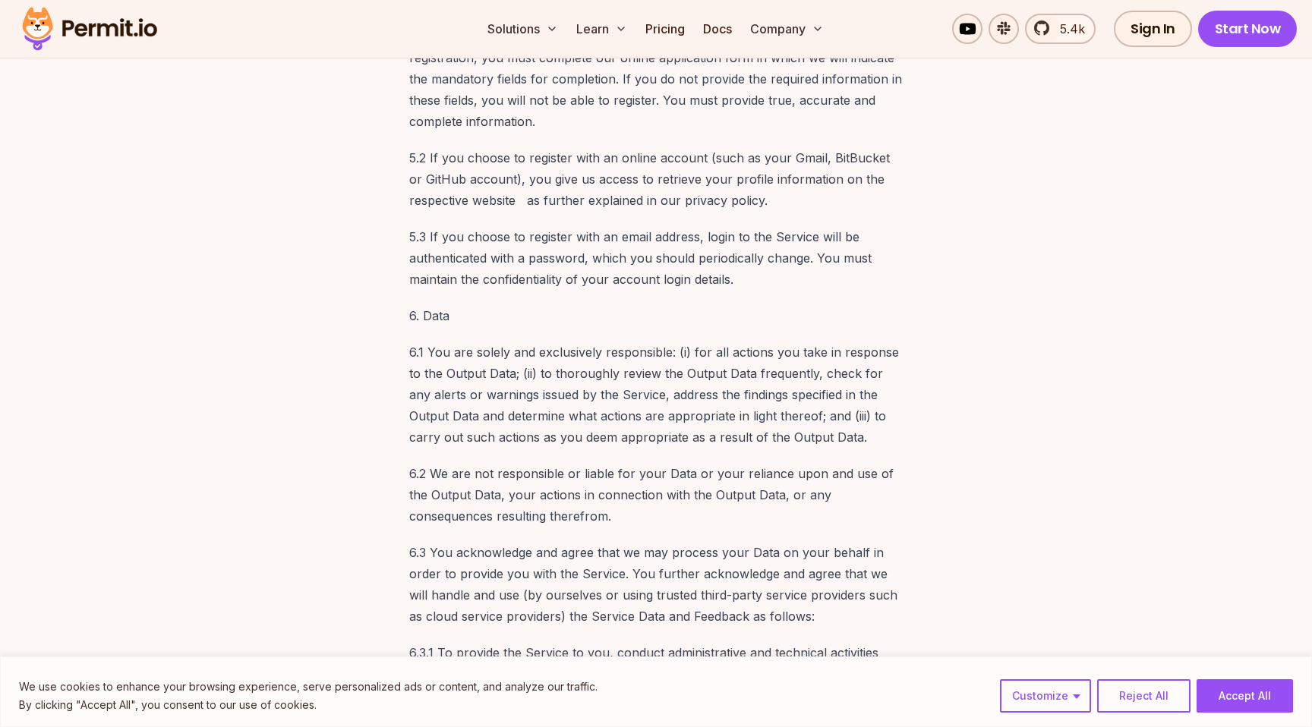
scroll to position [3373, 0]
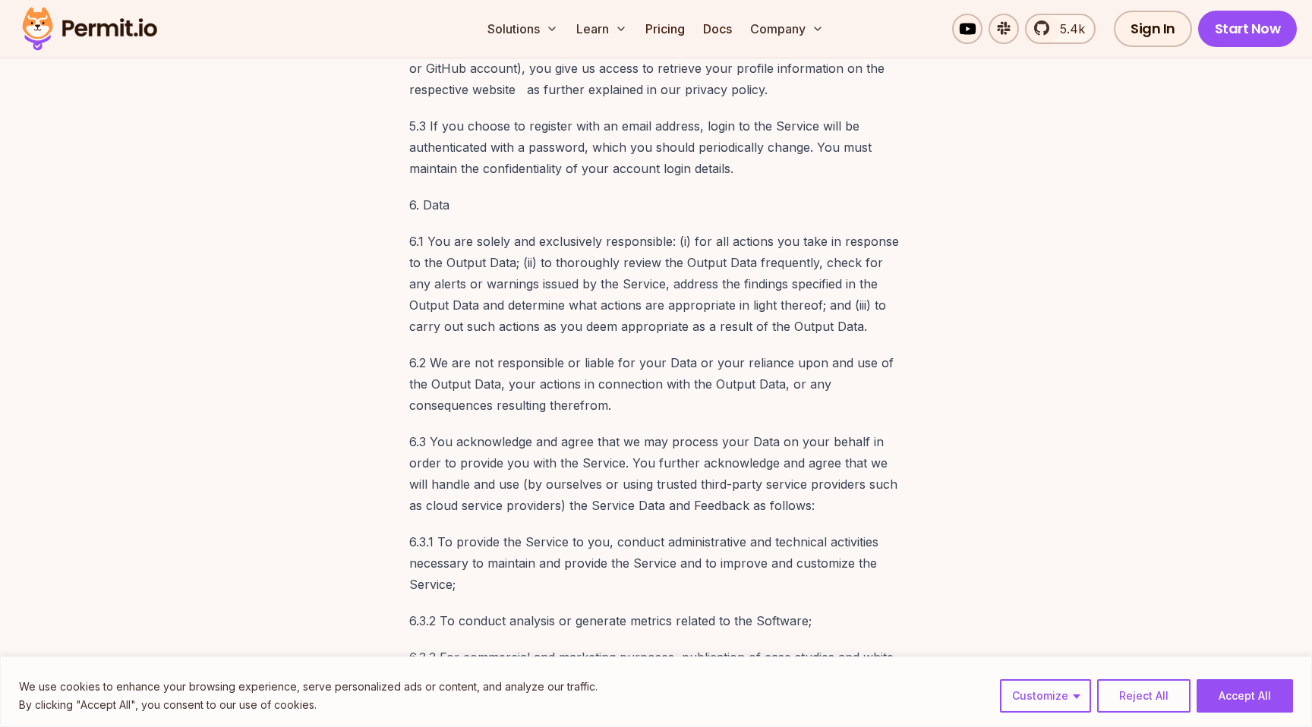
click at [510, 231] on p "6.1 You are solely and exclusively responsible: (i) for all actions you take in…" at bounding box center [655, 284] width 493 height 106
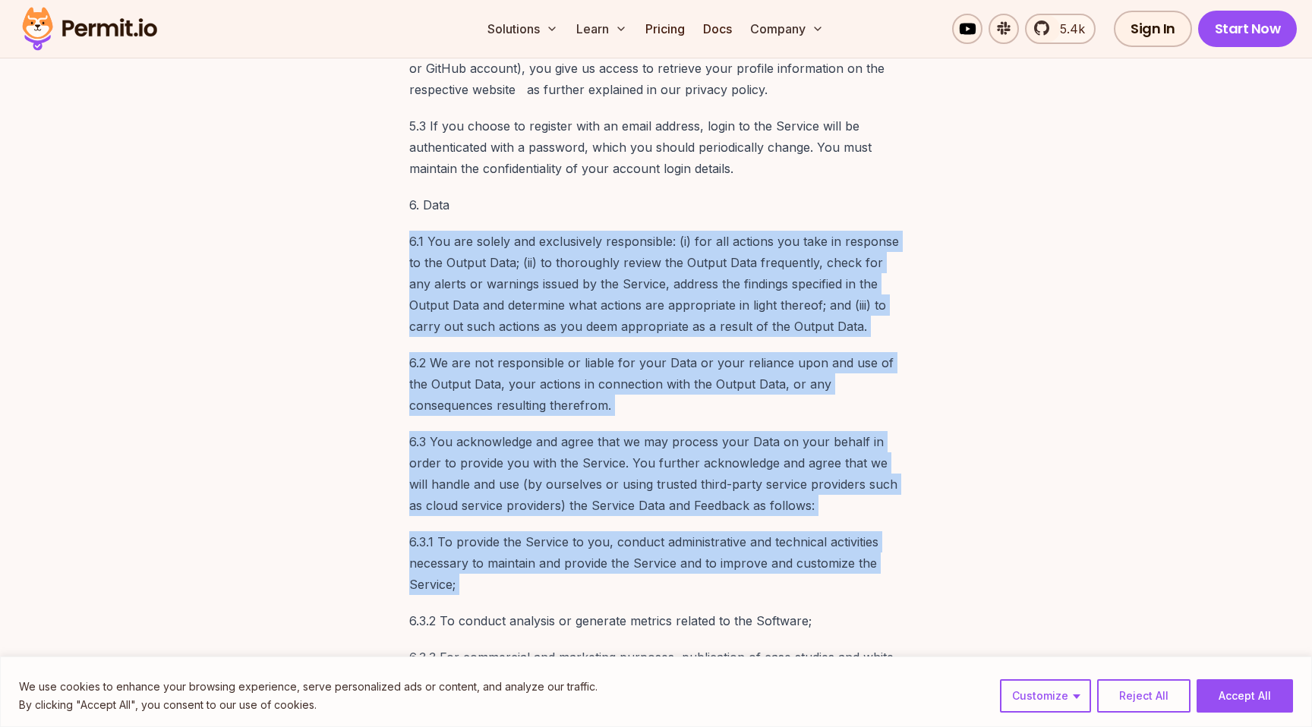
drag, startPoint x: 510, startPoint y: 184, endPoint x: 605, endPoint y: 492, distance: 321.7
click at [605, 531] on p "6.3.1 To provide the Service to you, conduct administrative and technical activ…" at bounding box center [655, 563] width 493 height 64
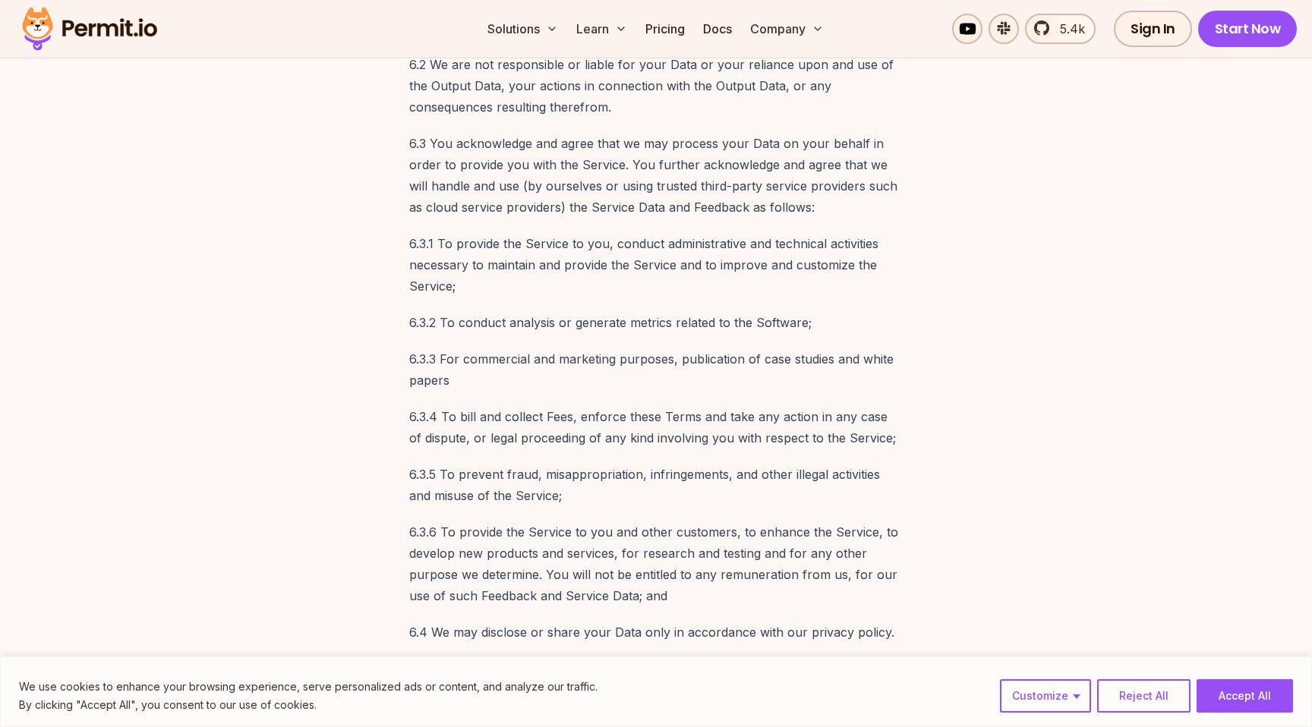
scroll to position [3675, 0]
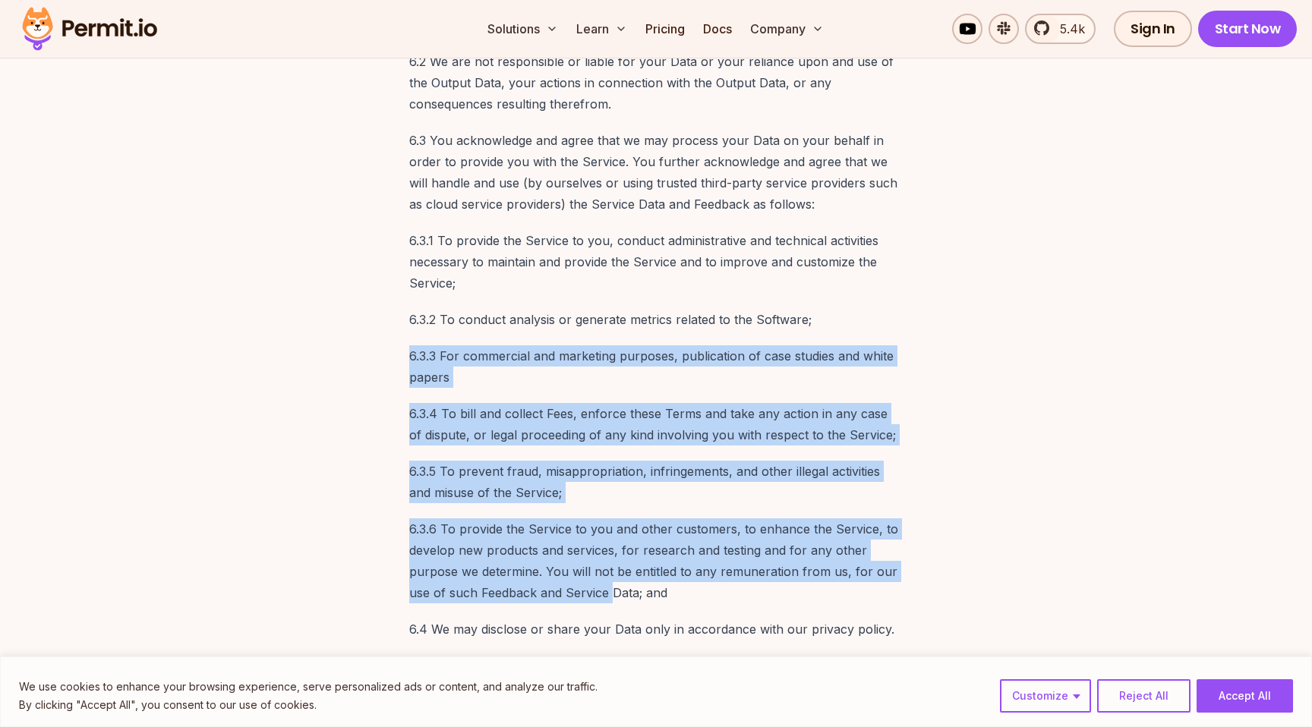
drag, startPoint x: 617, startPoint y: 249, endPoint x: 613, endPoint y: 498, distance: 249.0
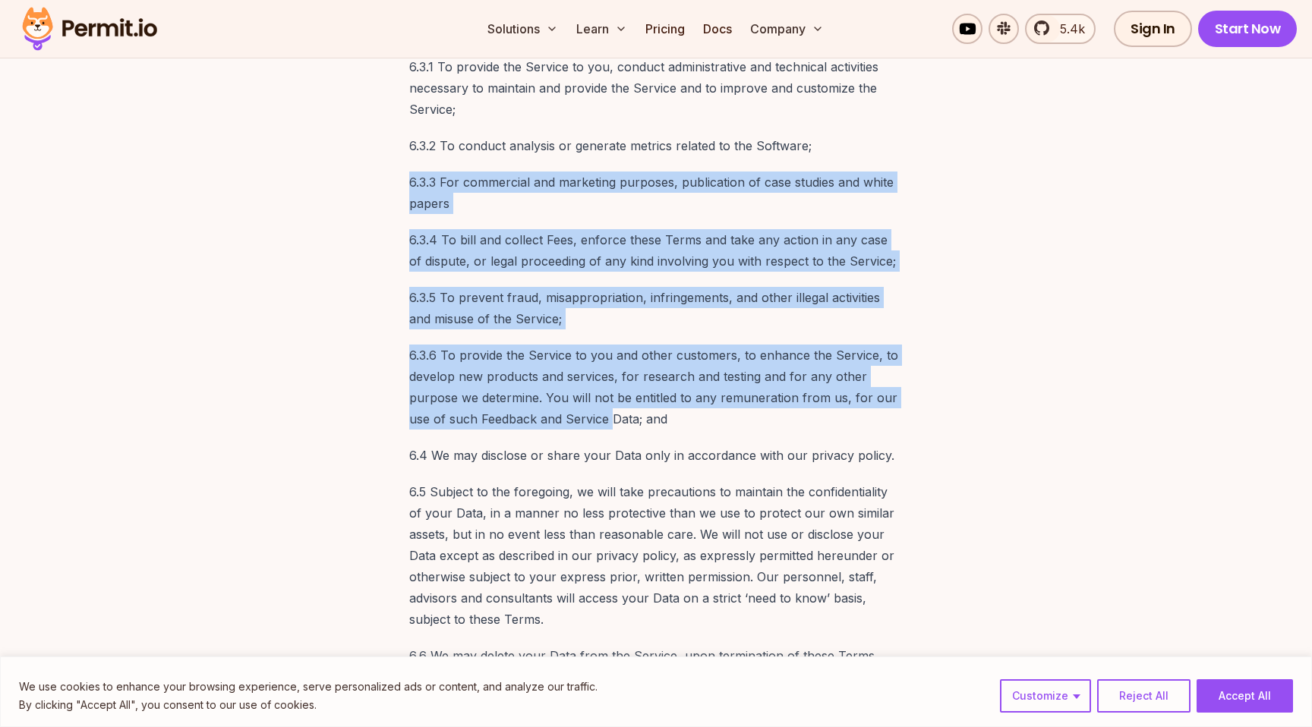
scroll to position [3859, 0]
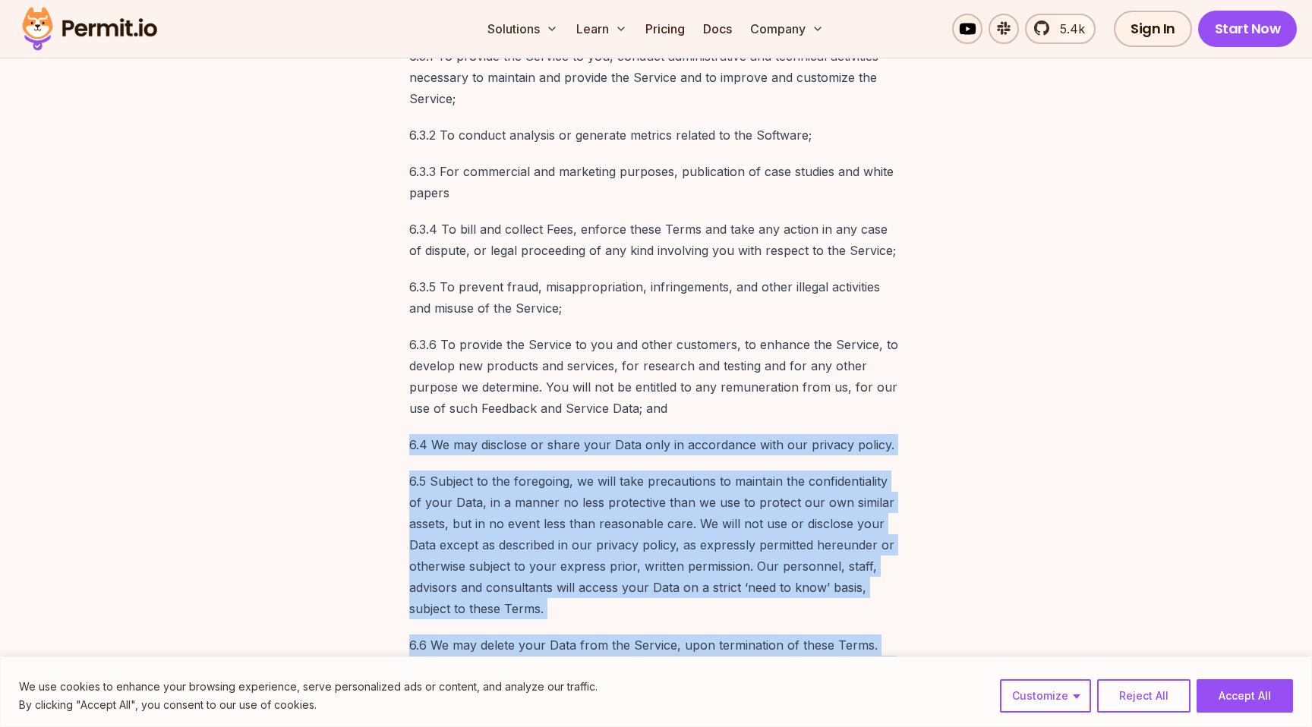
drag, startPoint x: 661, startPoint y: 348, endPoint x: 630, endPoint y: 537, distance: 192.3
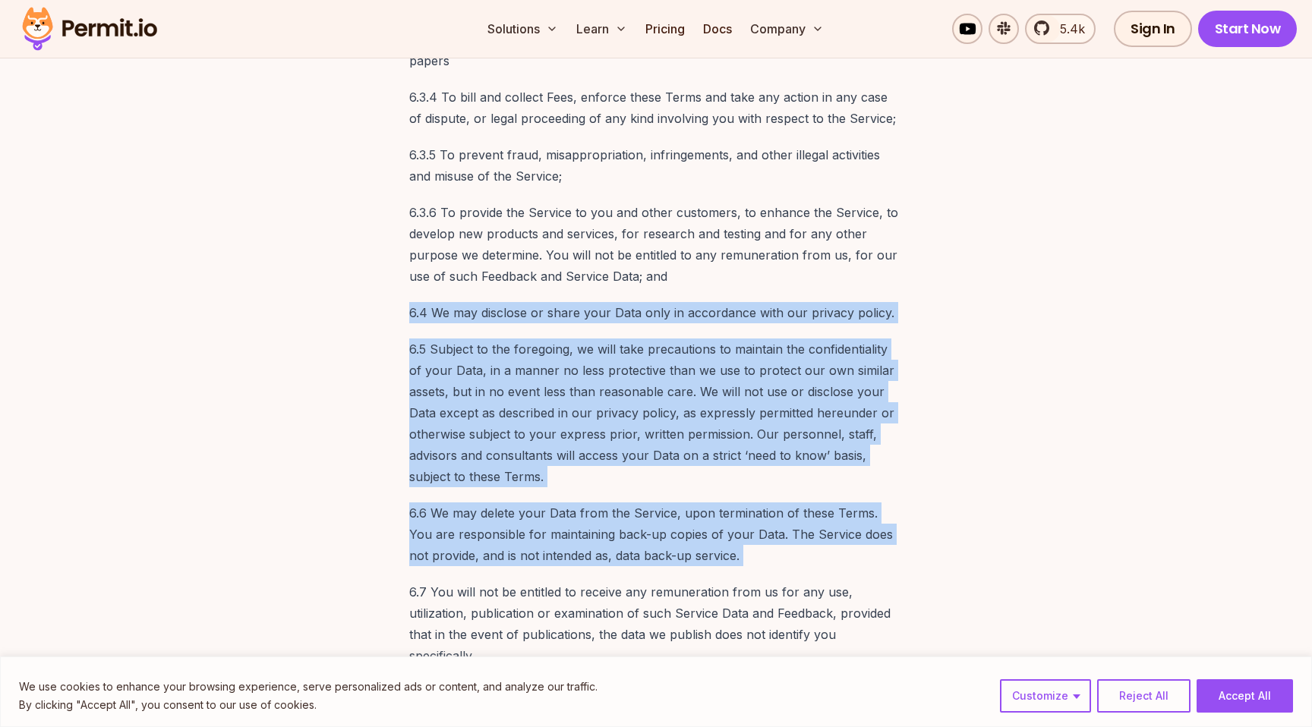
scroll to position [3992, 0]
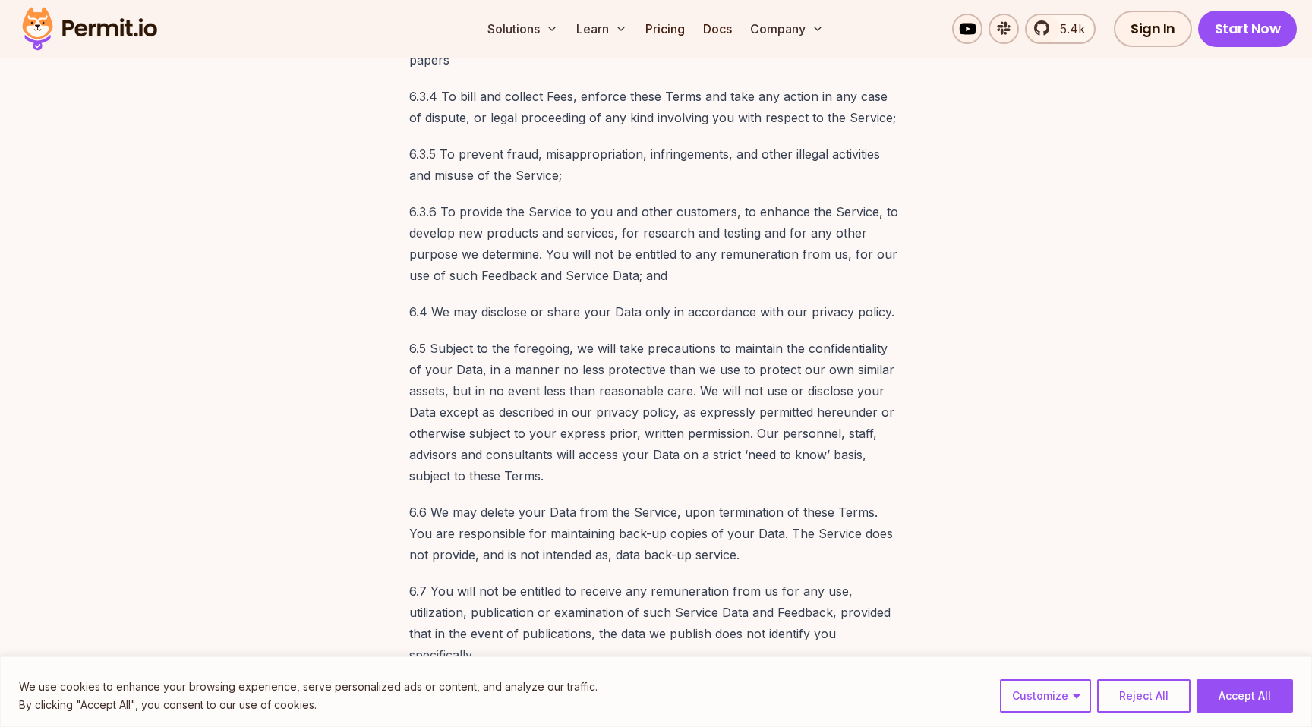
click at [630, 581] on p "6.7 You will not be entitled to receive any remuneration from us for any use, u…" at bounding box center [655, 623] width 493 height 85
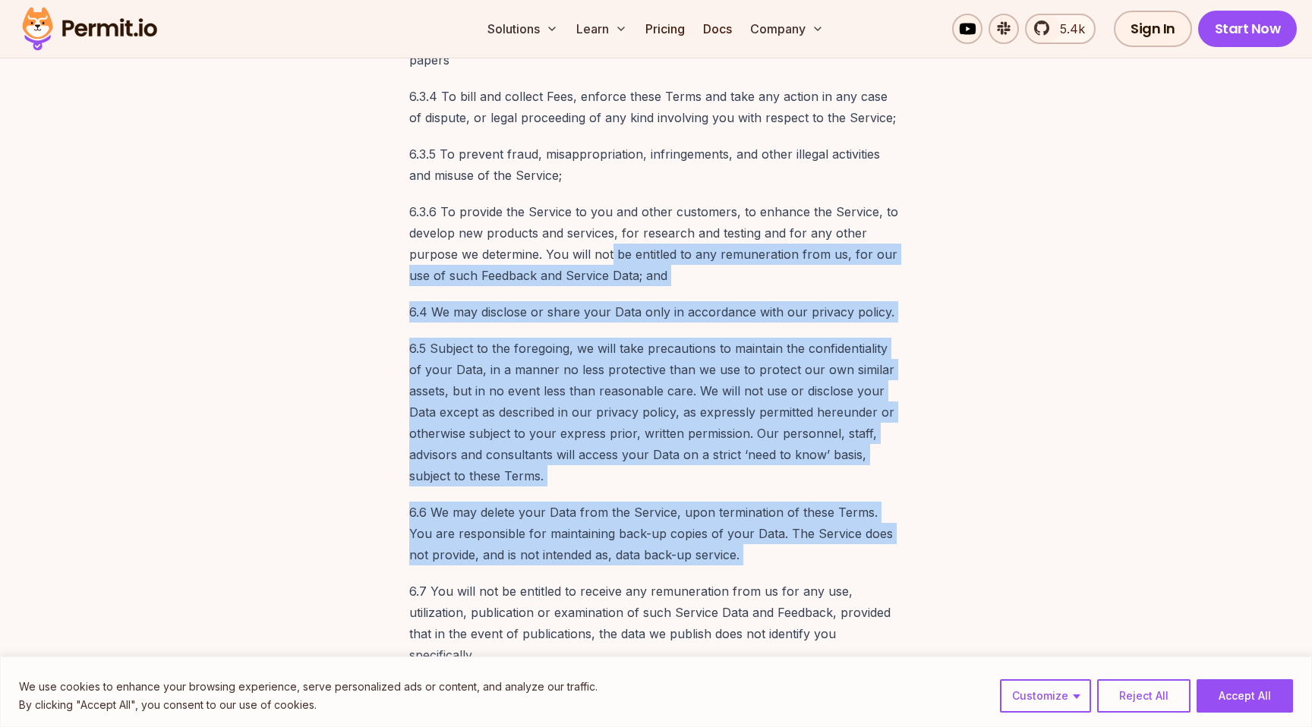
drag, startPoint x: 610, startPoint y: 162, endPoint x: 615, endPoint y: 483, distance: 320.4
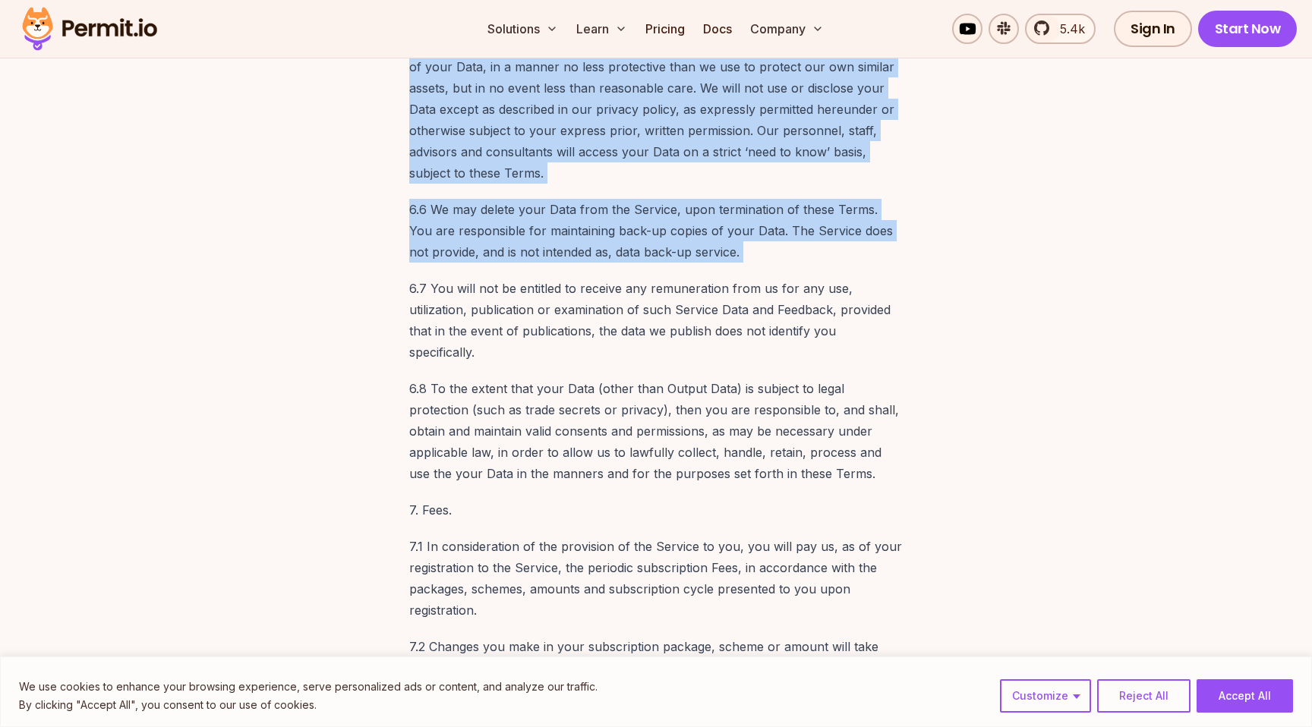
scroll to position [4304, 0]
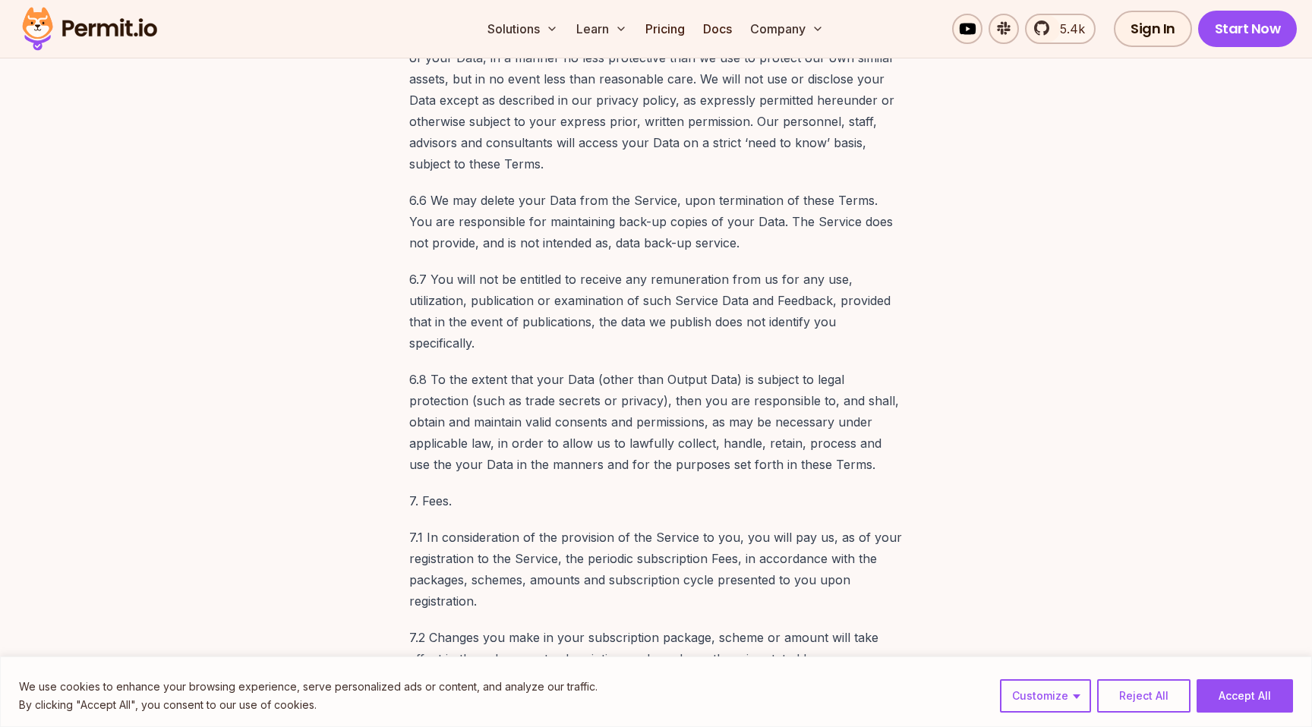
click at [654, 369] on p "6.8 To the extent that your Data (other than Output Data) is subject to legal p…" at bounding box center [655, 422] width 493 height 106
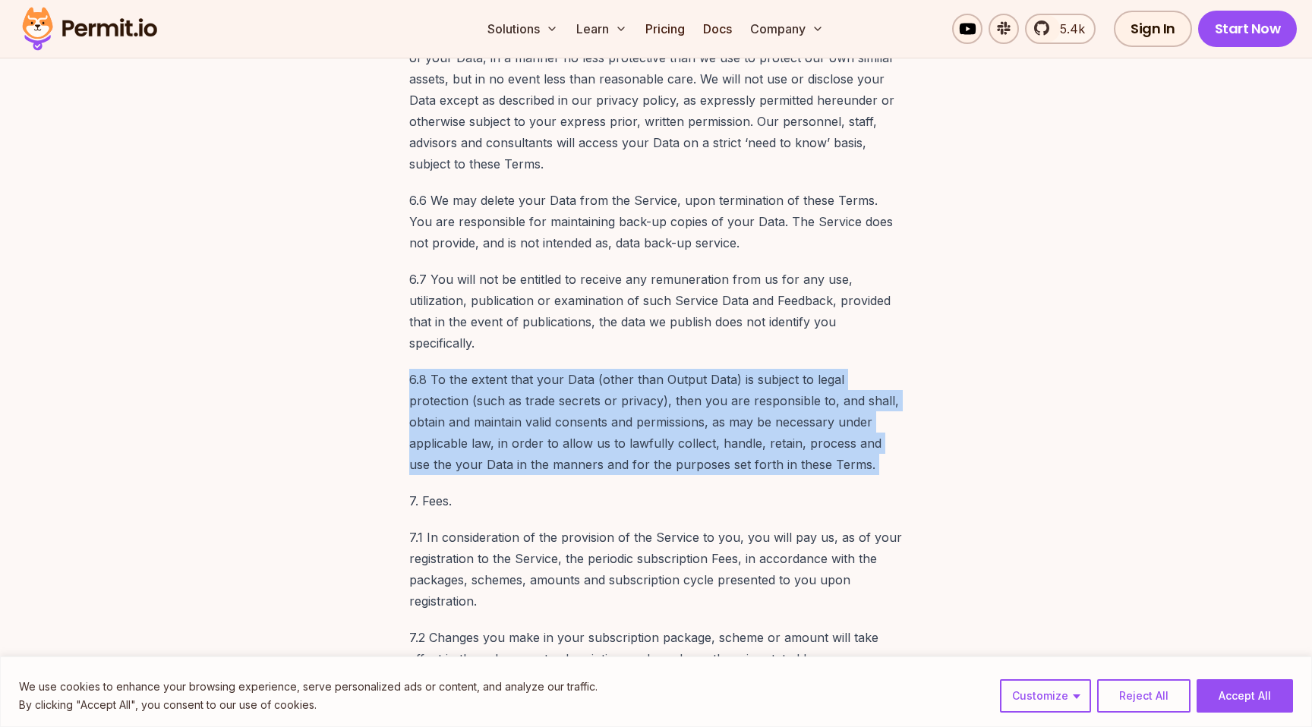
click at [654, 369] on p "6.8 To the extent that your Data (other than Output Data) is subject to legal p…" at bounding box center [655, 422] width 493 height 106
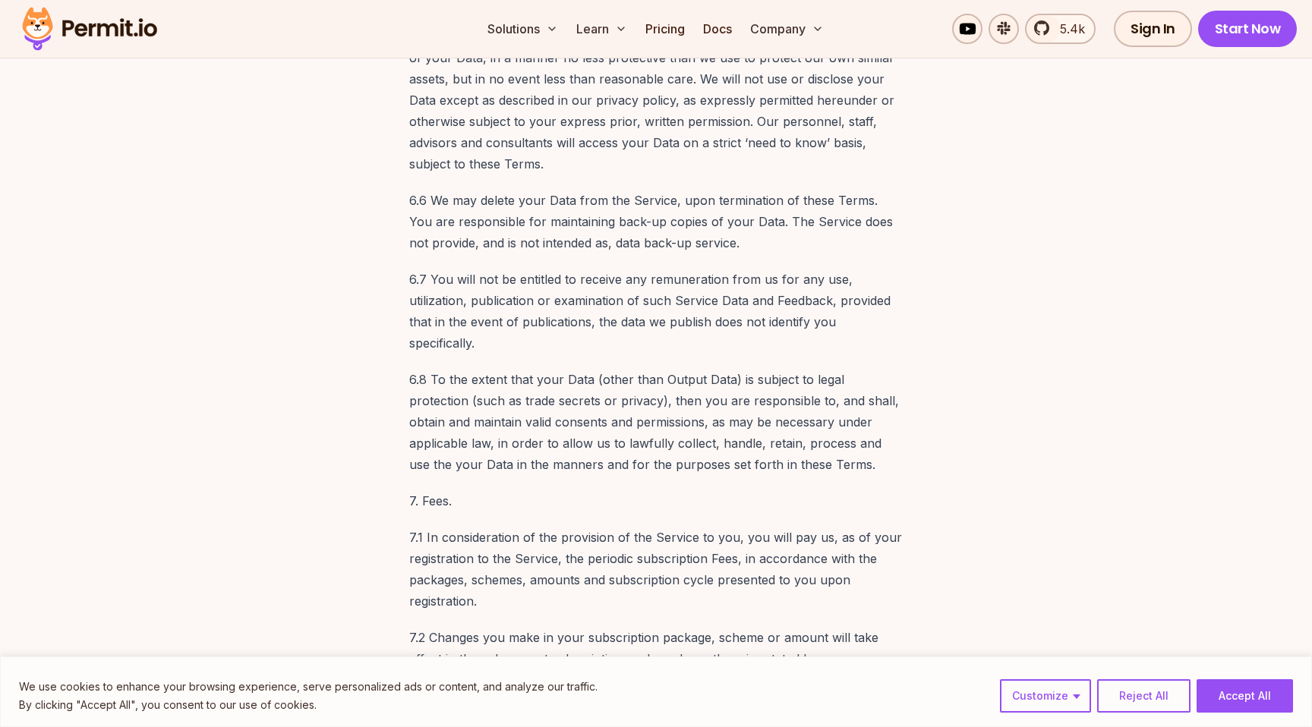
click at [630, 527] on p "7.1 In consideration of the provision of the Service to you, you will pay us, a…" at bounding box center [655, 569] width 493 height 85
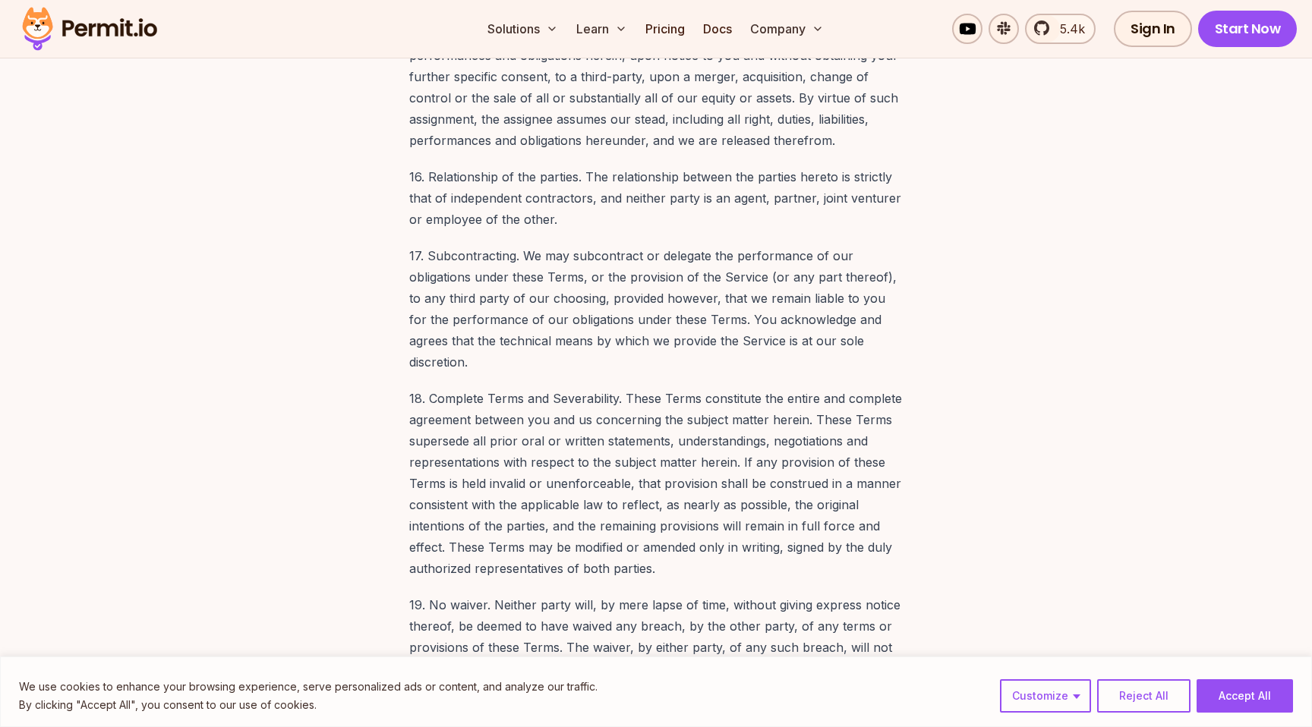
scroll to position [11573, 0]
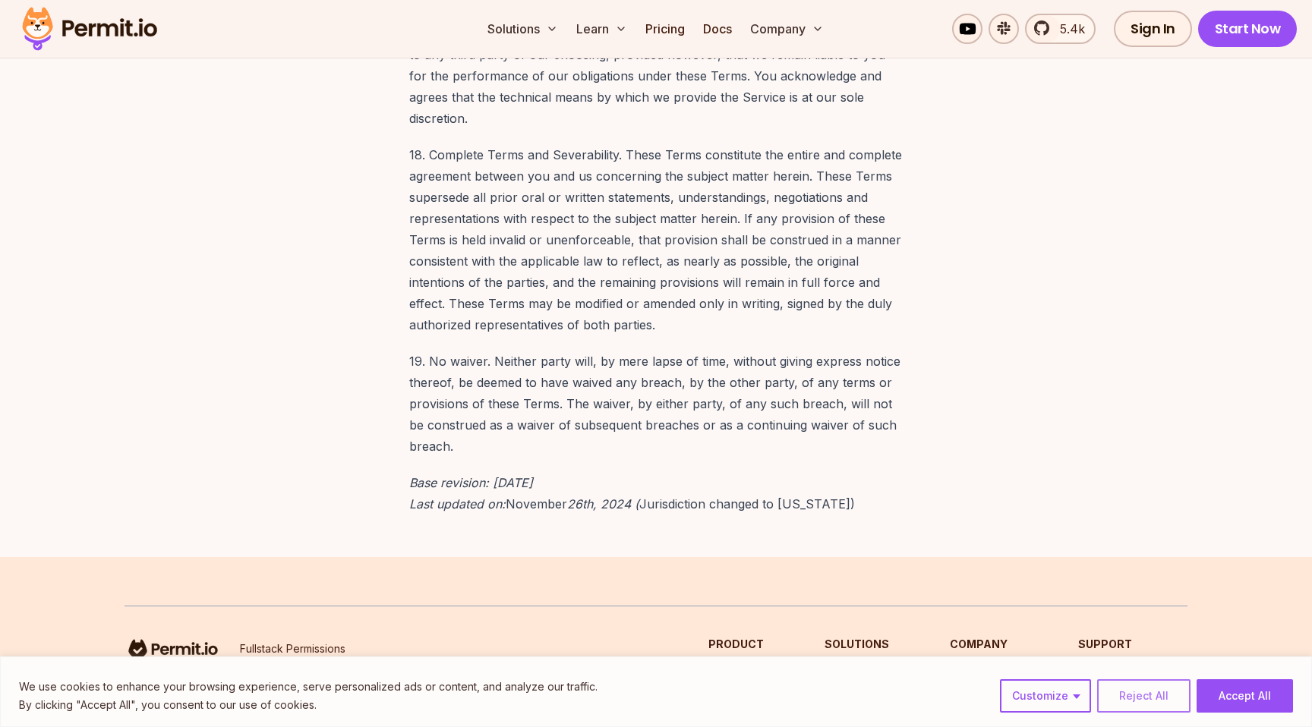
click at [1171, 701] on button "Reject All" at bounding box center [1143, 695] width 93 height 33
